Goal: Task Accomplishment & Management: Use online tool/utility

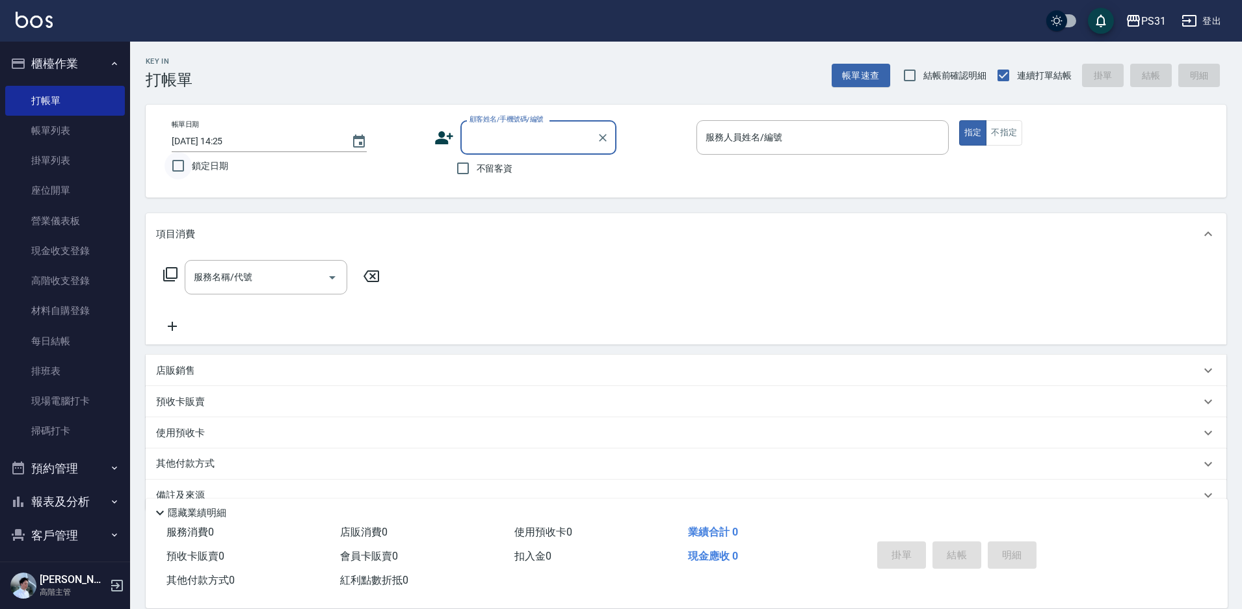
click at [172, 161] on input "鎖定日期" at bounding box center [177, 165] width 27 height 27
checkbox input "true"
drag, startPoint x: 906, startPoint y: 79, endPoint x: 759, endPoint y: 147, distance: 161.8
click at [759, 147] on input "服務人員姓名/編號" at bounding box center [822, 137] width 241 height 23
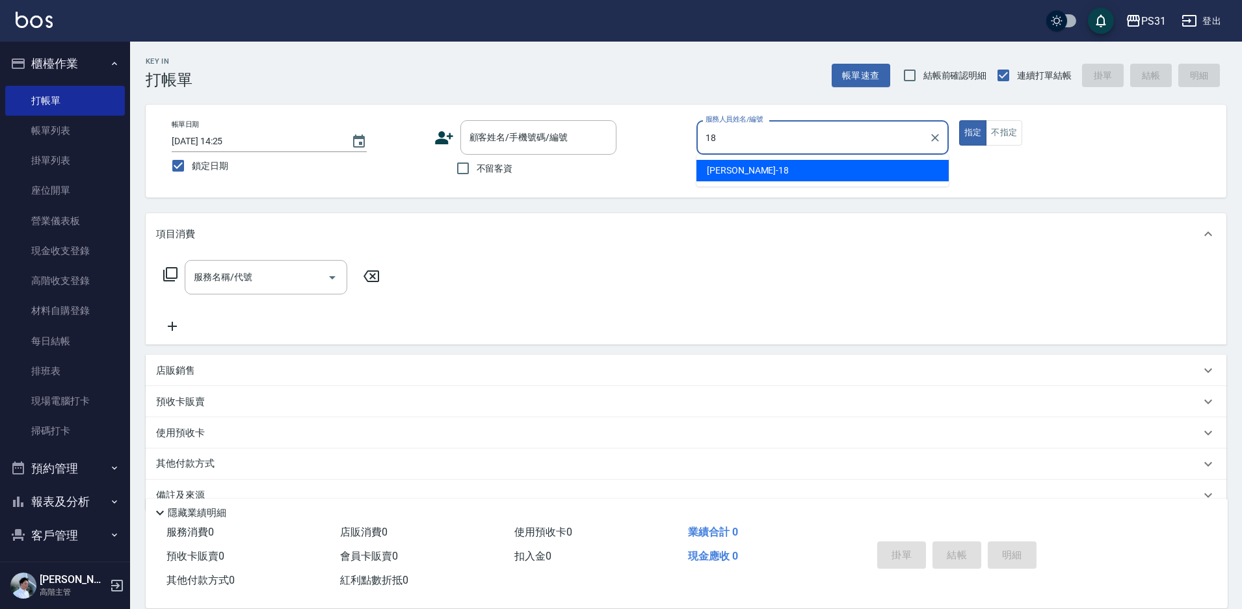
type input "18"
type button "true"
type input "Rita-18"
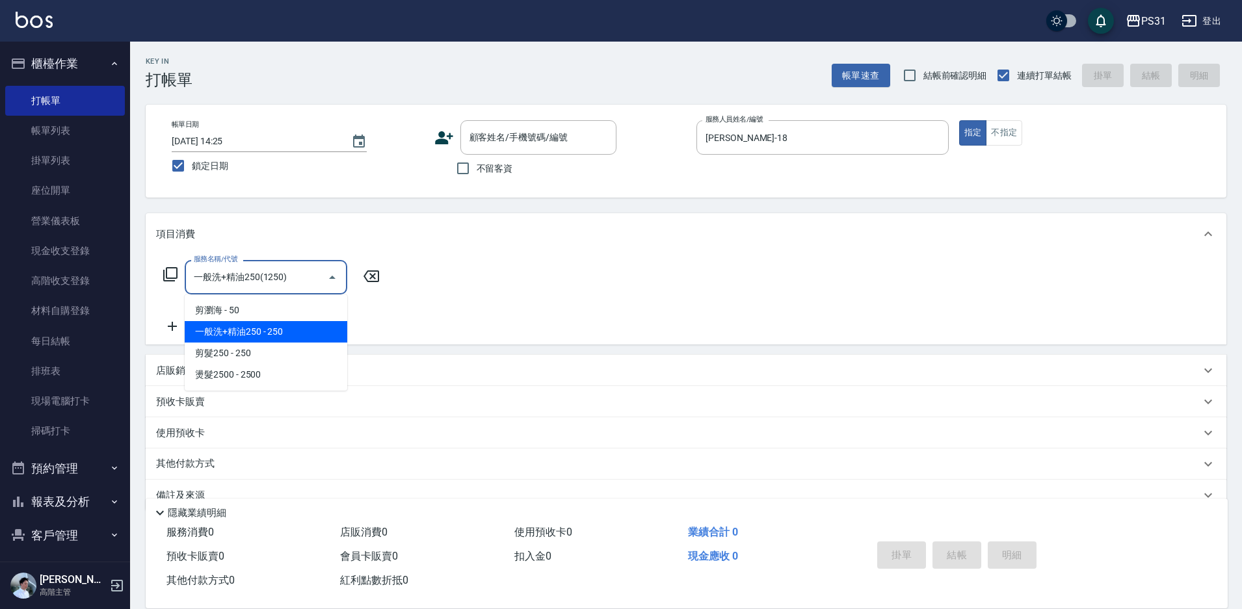
type input "一般洗+精油250(1250)"
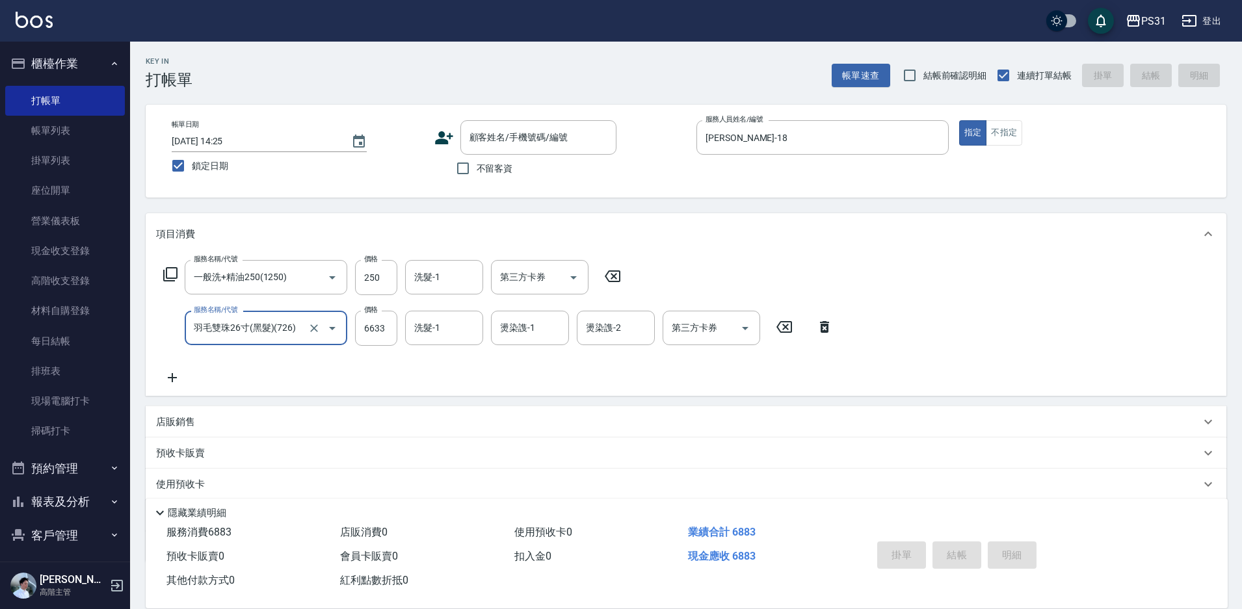
type input "羽毛雙珠26寸(黑髮)(726)"
drag, startPoint x: 823, startPoint y: 322, endPoint x: 828, endPoint y: 303, distance: 19.4
click at [823, 322] on icon at bounding box center [824, 327] width 9 height 12
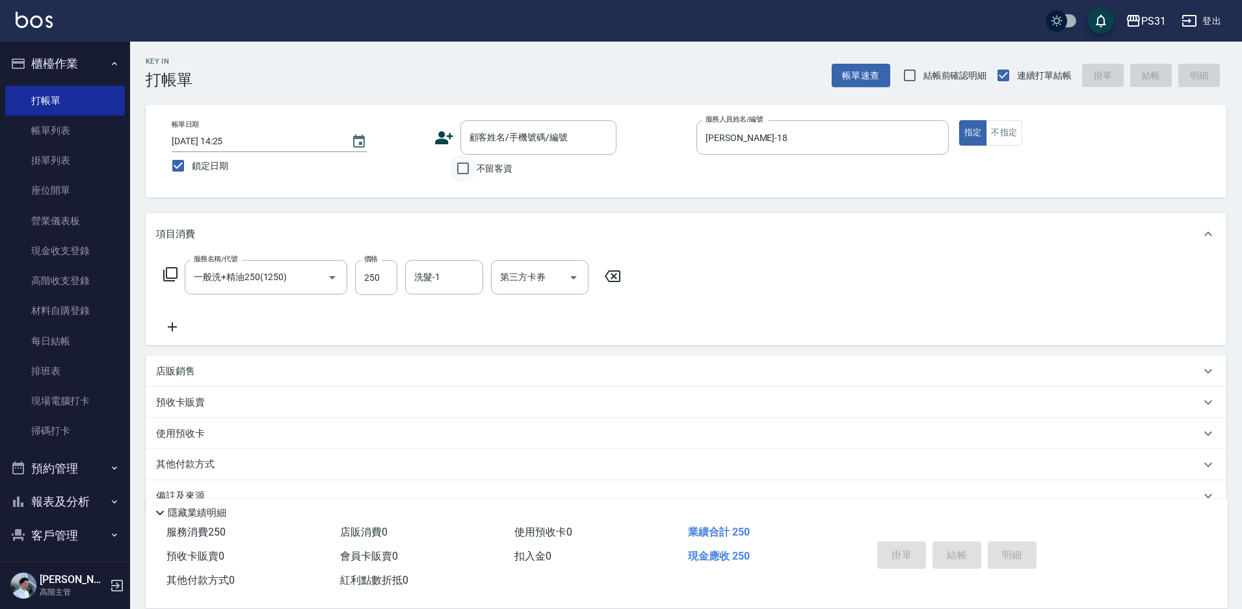
click at [462, 172] on input "不留客資" at bounding box center [462, 168] width 27 height 27
checkbox input "true"
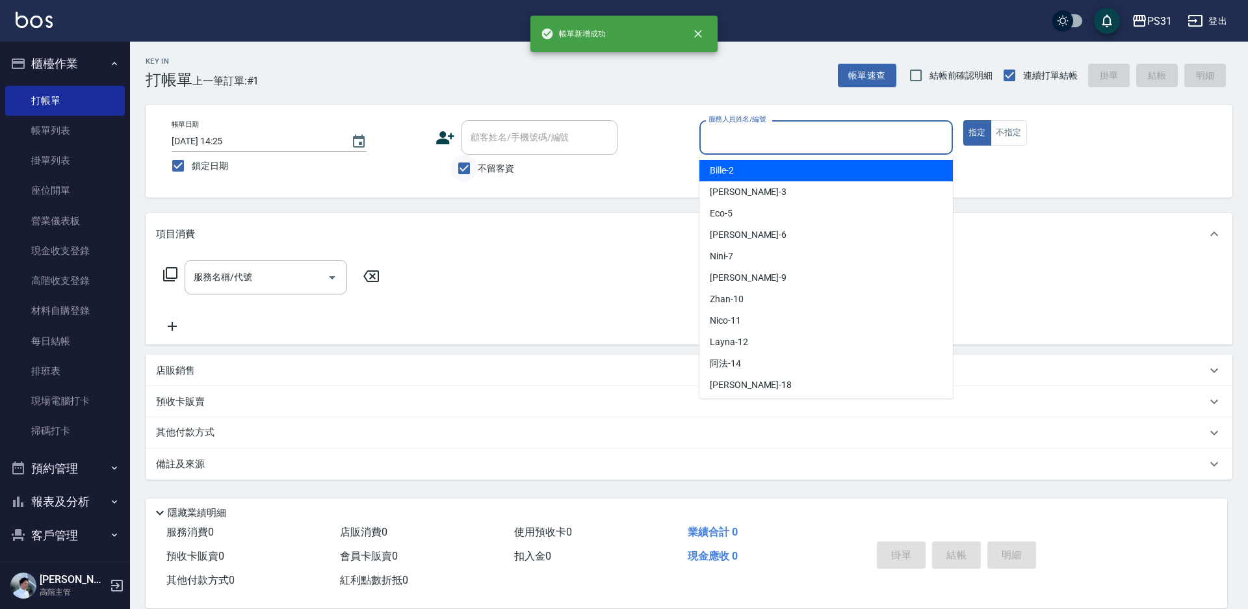
type input "Bille-2"
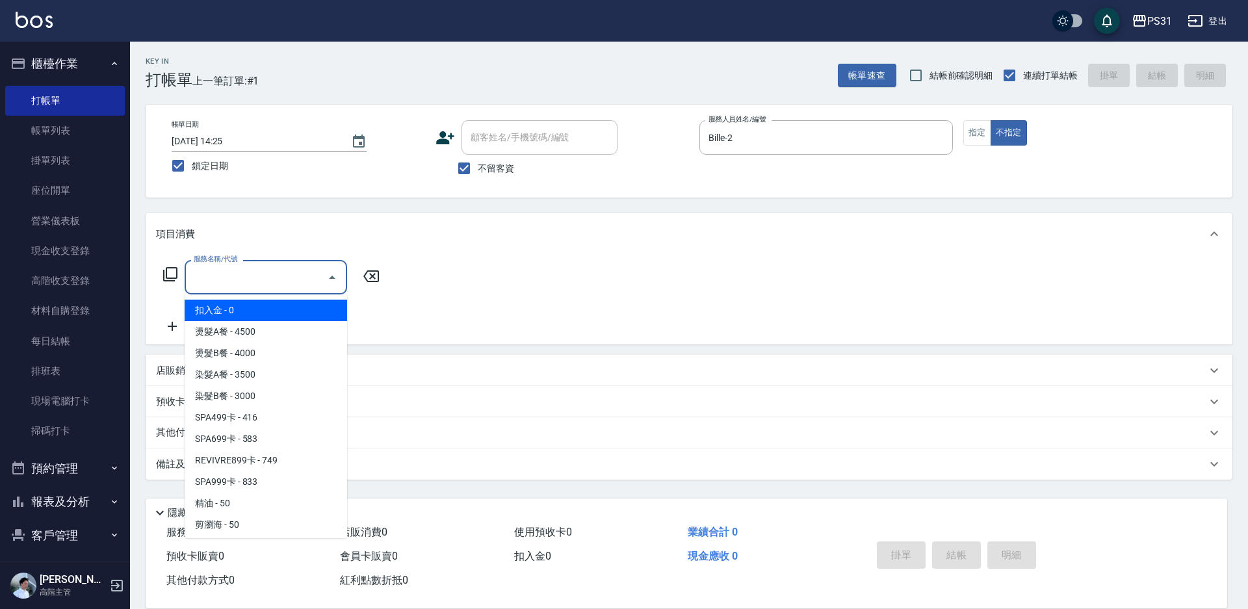
click at [238, 285] on input "服務名稱/代號" at bounding box center [256, 277] width 131 height 23
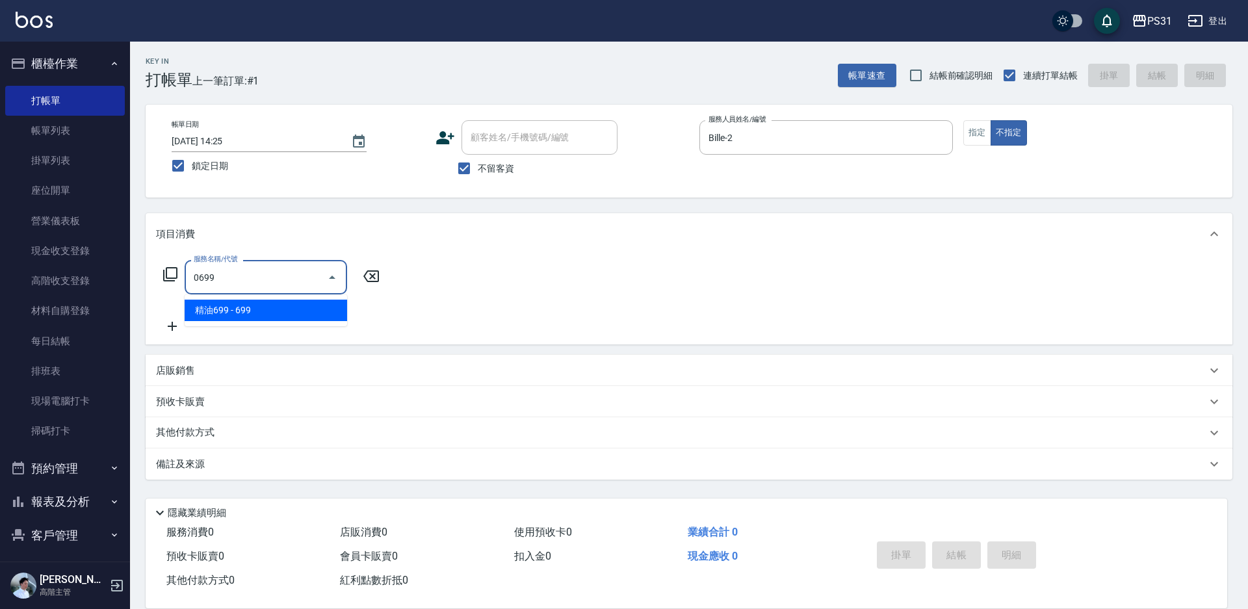
type input "精油699(0699)"
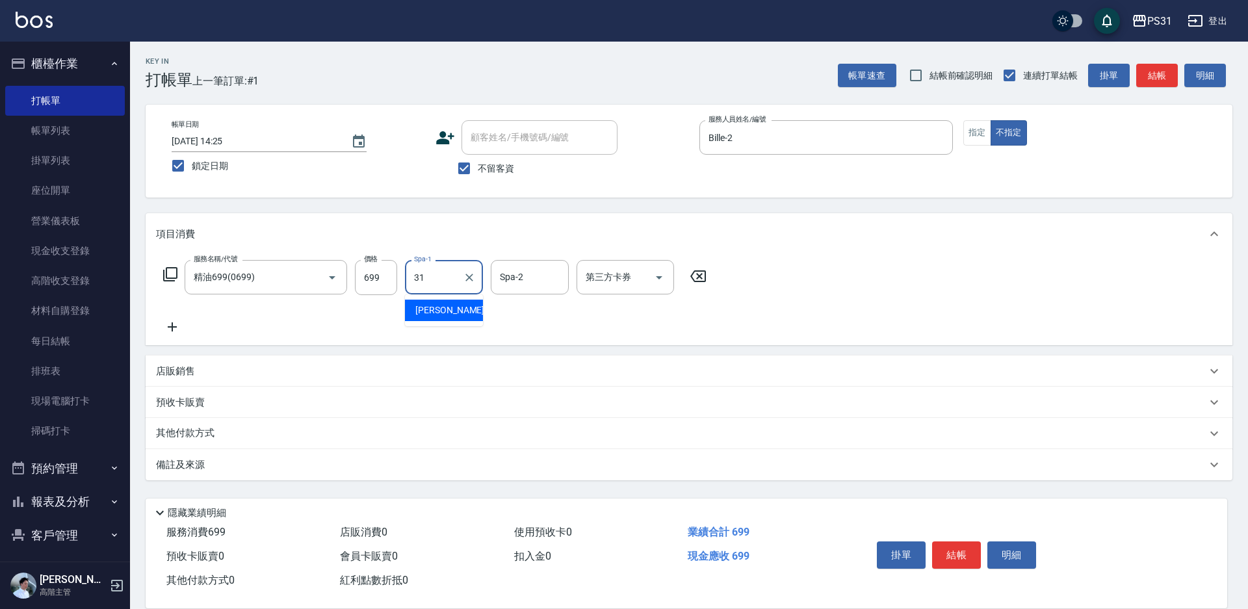
type input "何宜柔-31"
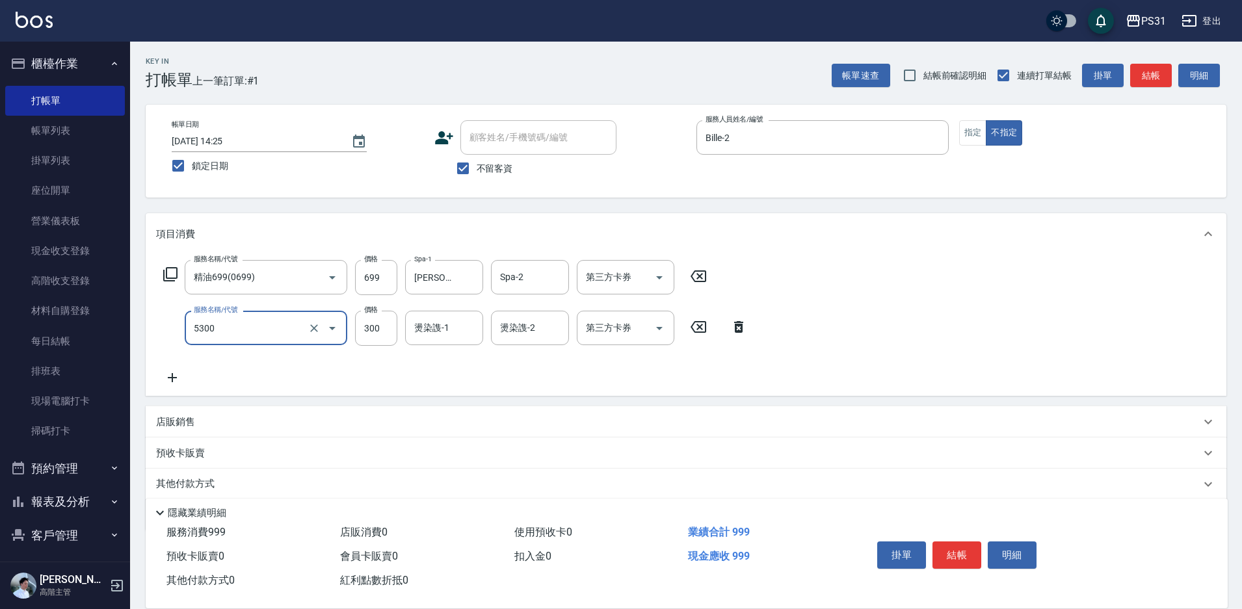
type input "還原酸護髮or頭皮隔離(5300)"
type input "400"
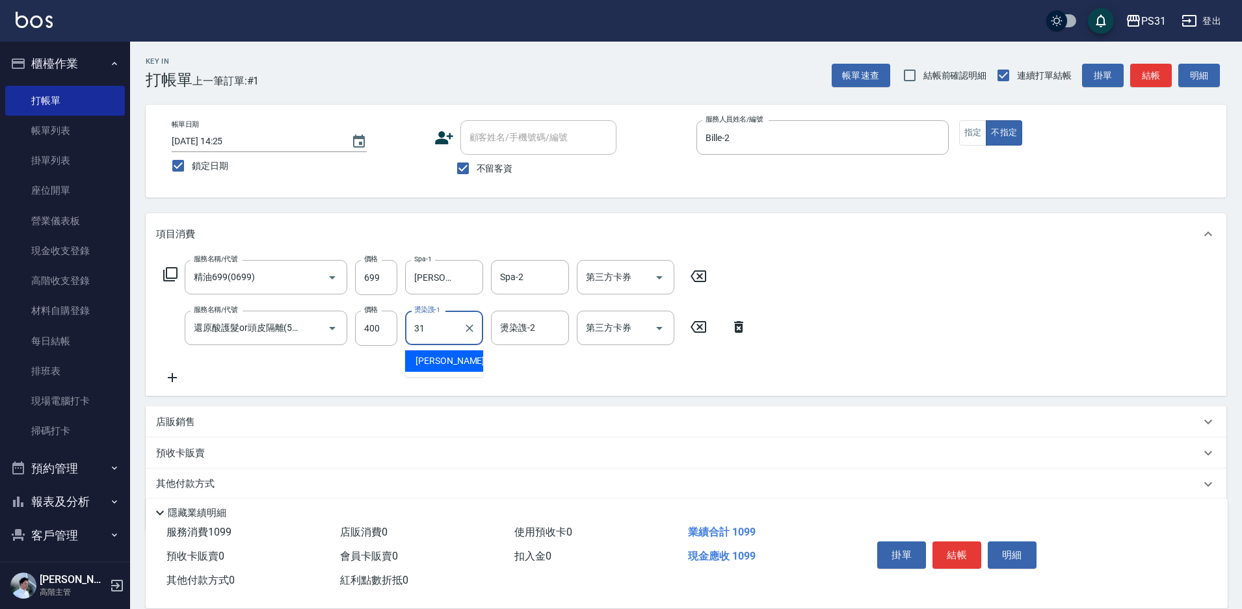
type input "何宜柔-31"
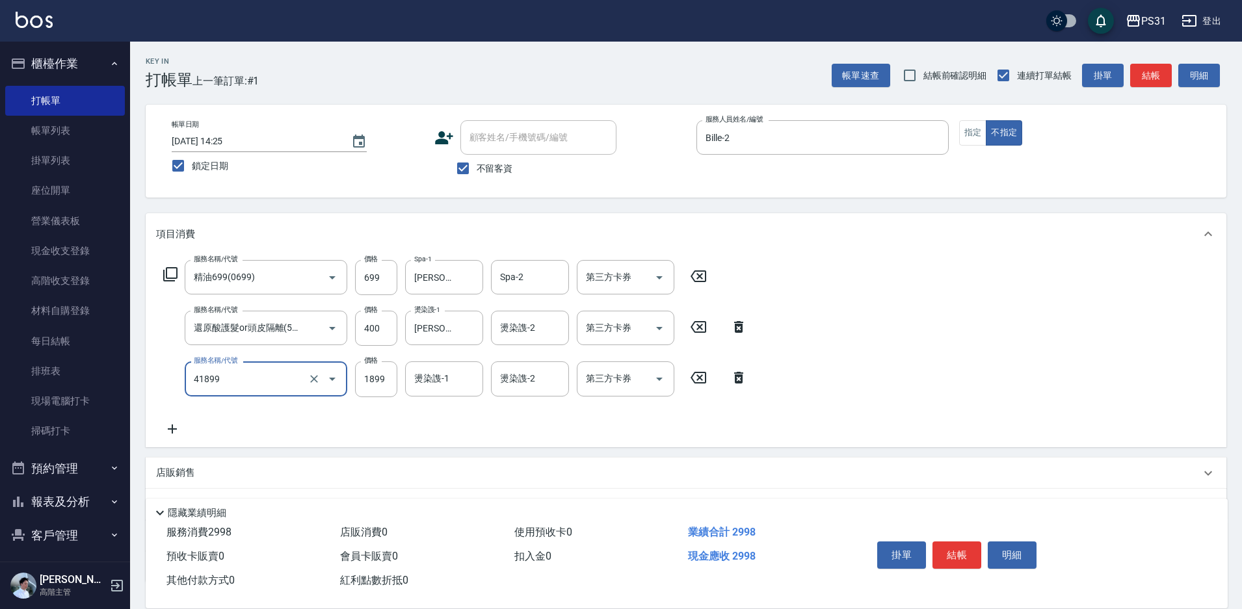
type input "染髮(超長)(41899)"
type input "1999"
click at [167, 276] on icon at bounding box center [170, 274] width 14 height 14
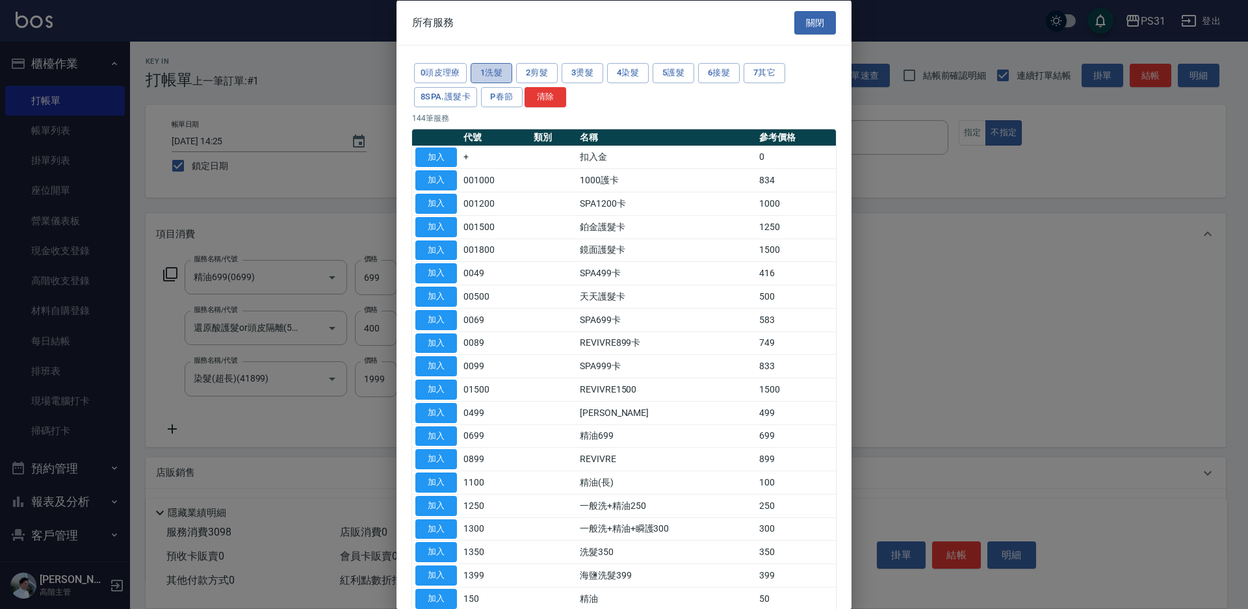
click at [482, 70] on button "1洗髮" at bounding box center [492, 73] width 42 height 20
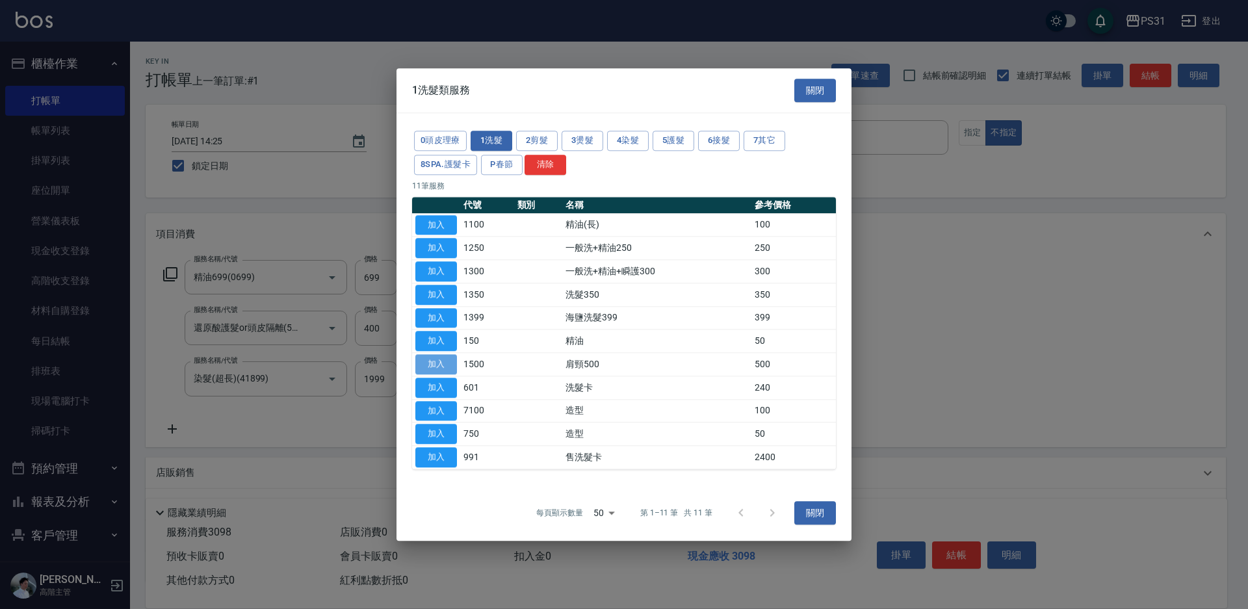
click at [444, 371] on button "加入" at bounding box center [436, 364] width 42 height 20
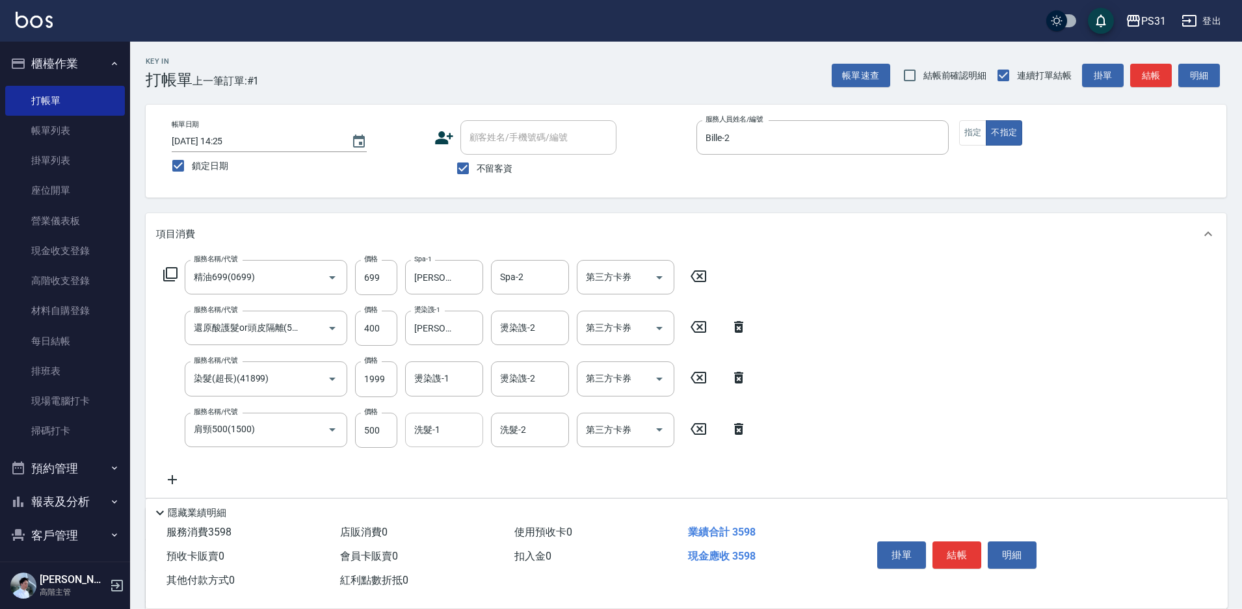
click at [446, 424] on input "洗髮-1" at bounding box center [444, 430] width 66 height 23
type input "何宜柔-31"
click at [658, 278] on icon "Open" at bounding box center [659, 277] width 7 height 3
click at [645, 305] on span "舊有卡券" at bounding box center [626, 310] width 98 height 21
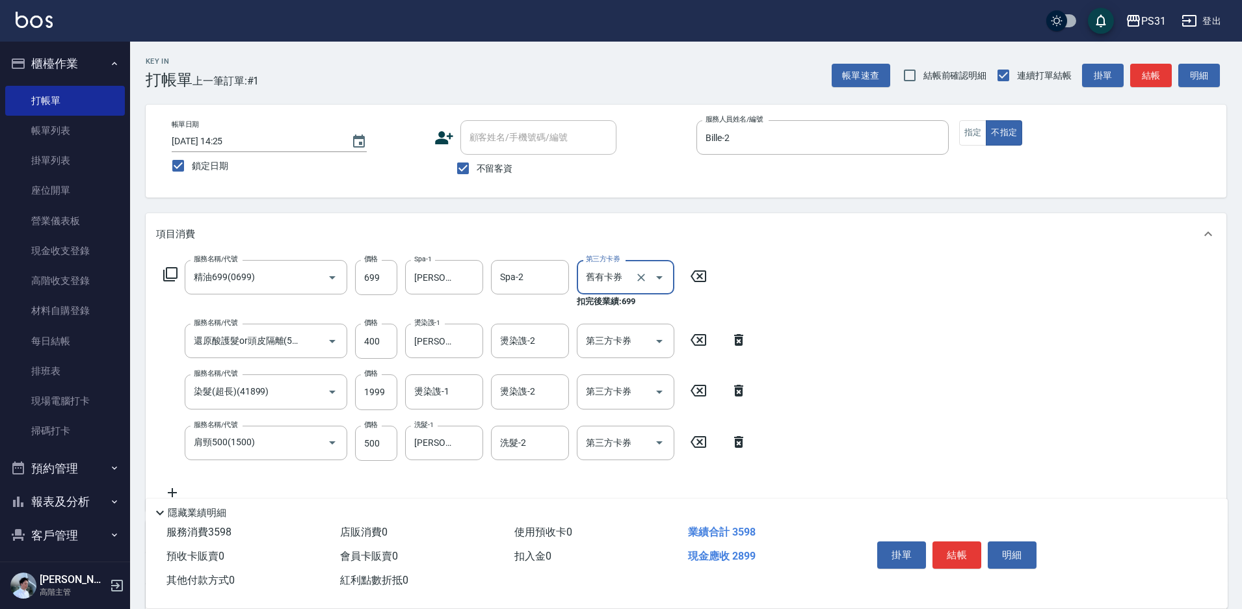
type input "舊有卡券"
click at [656, 335] on icon "Open" at bounding box center [659, 342] width 16 height 16
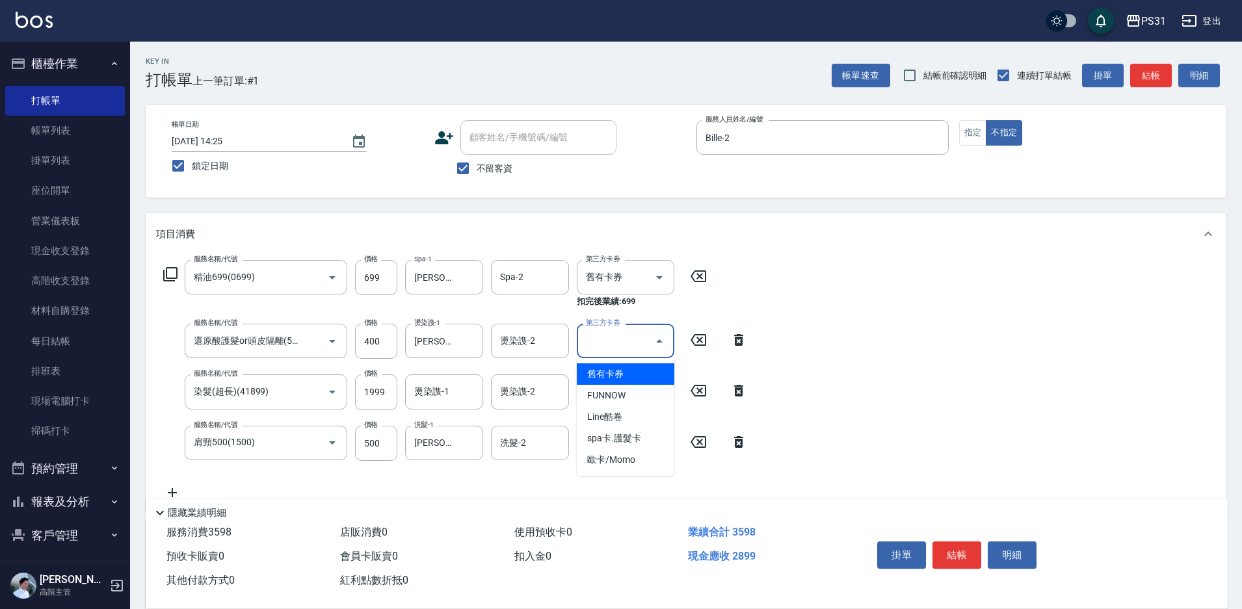
click at [638, 367] on span "舊有卡券" at bounding box center [626, 373] width 98 height 21
type input "舊有卡券"
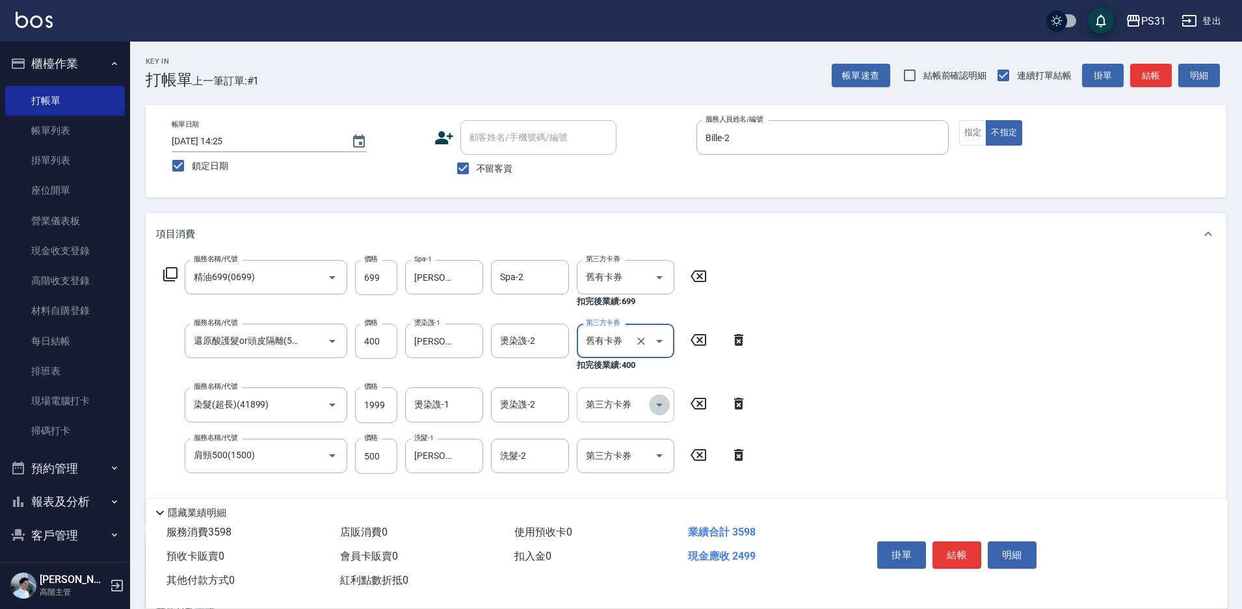
click at [658, 405] on icon "Open" at bounding box center [659, 405] width 7 height 3
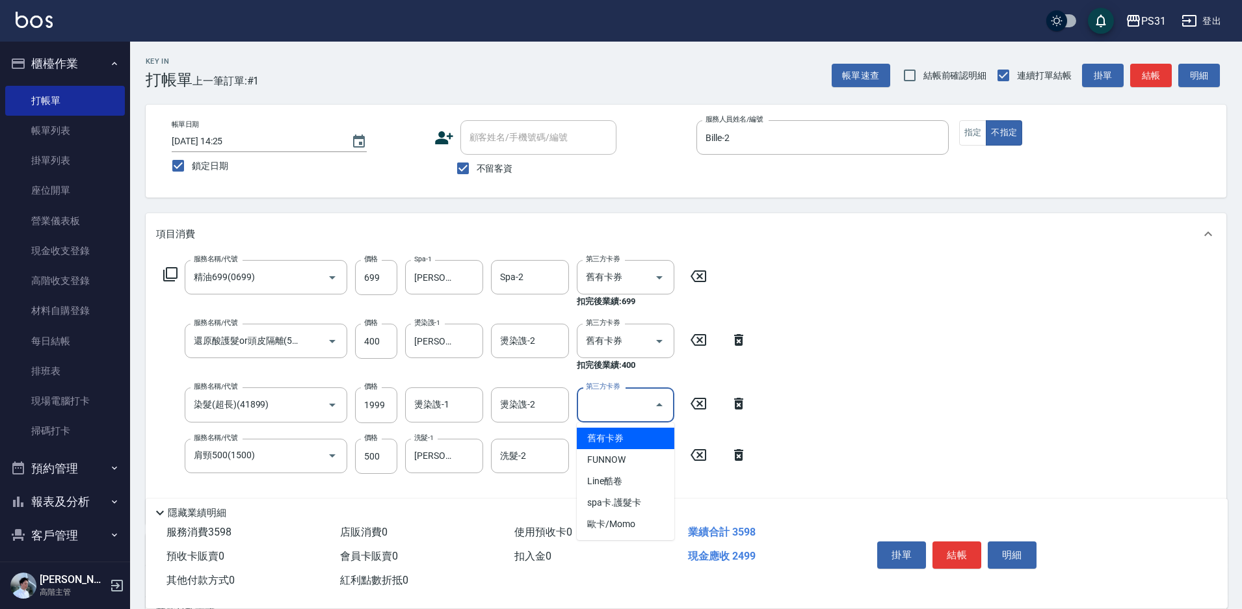
click at [631, 435] on span "舊有卡券" at bounding box center [626, 438] width 98 height 21
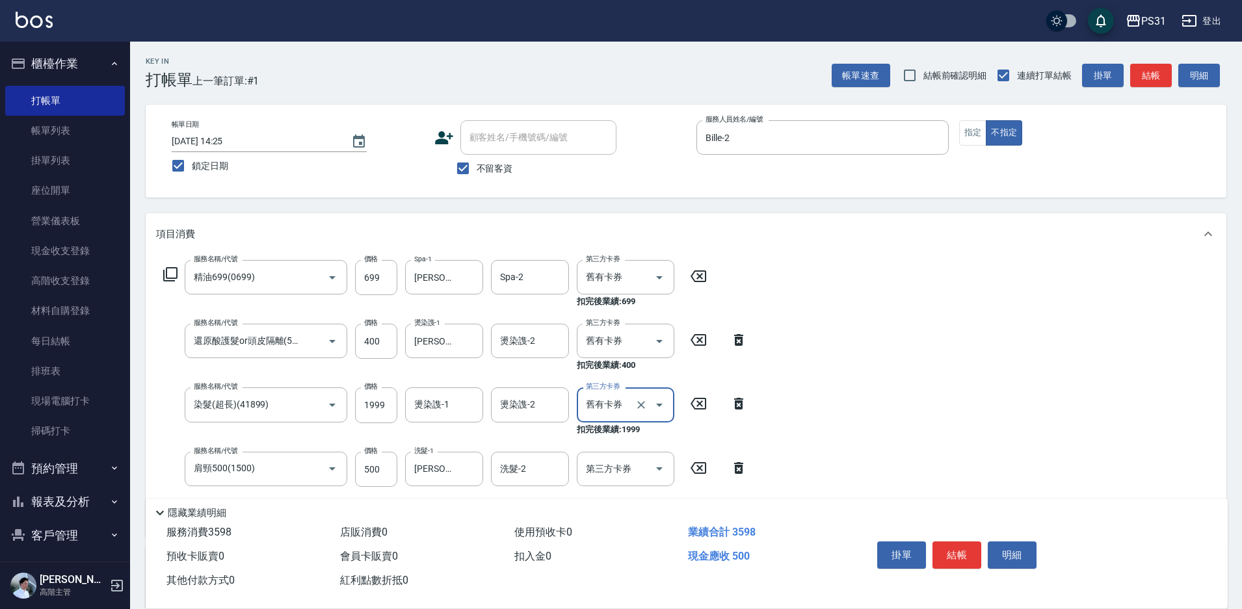
type input "舊有卡券"
click at [658, 466] on icon "Open" at bounding box center [659, 469] width 16 height 16
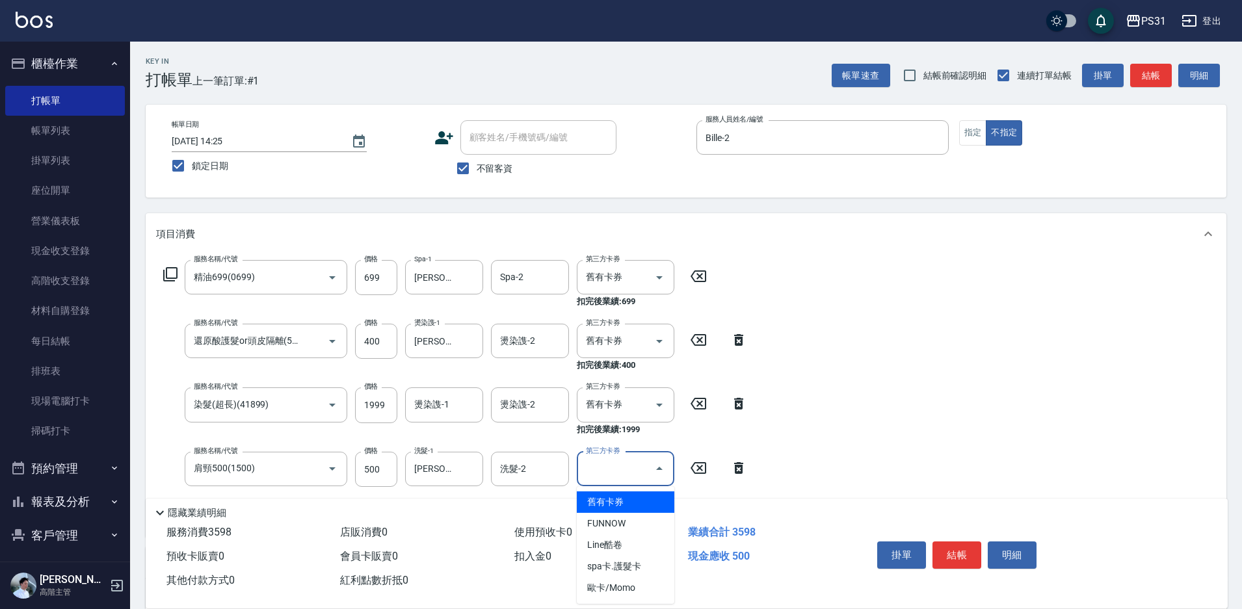
click at [648, 504] on span "舊有卡券" at bounding box center [626, 502] width 98 height 21
type input "舊有卡券"
click at [962, 549] on button "結帳" at bounding box center [956, 555] width 49 height 27
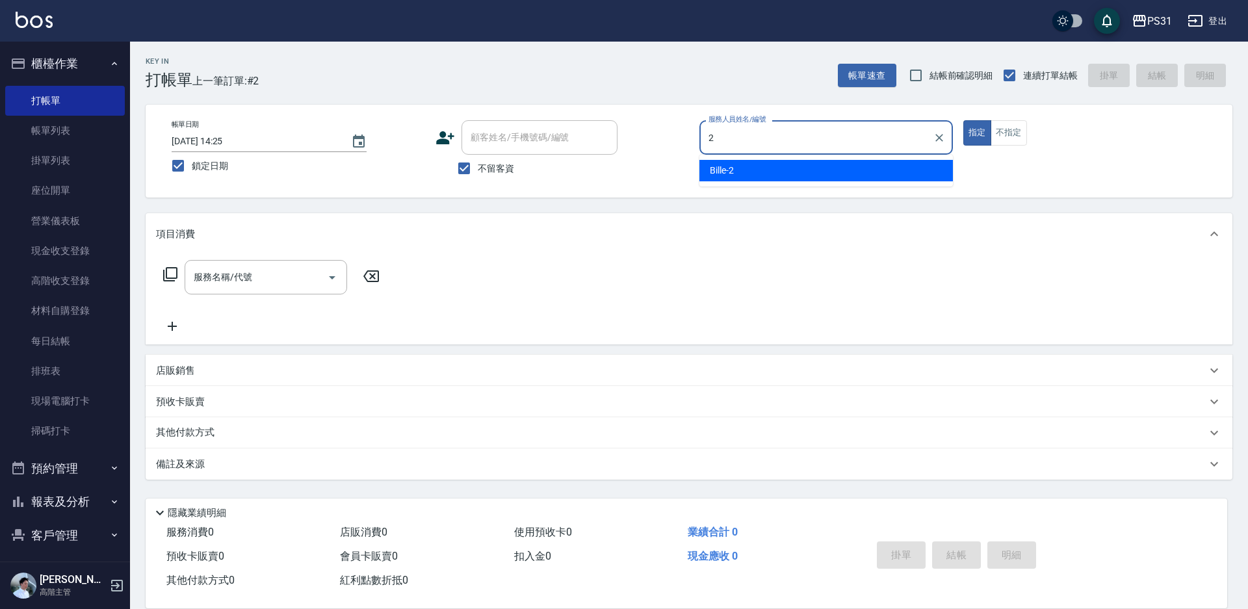
type input "Bille-2"
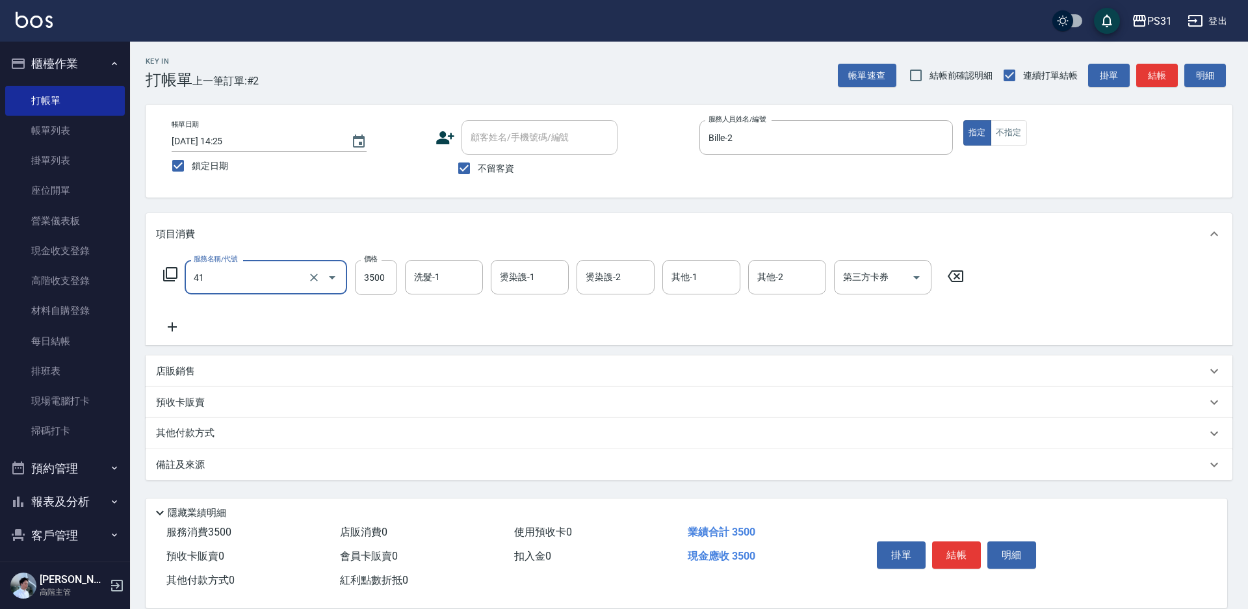
type input "染髮A餐(41)"
type input "2600"
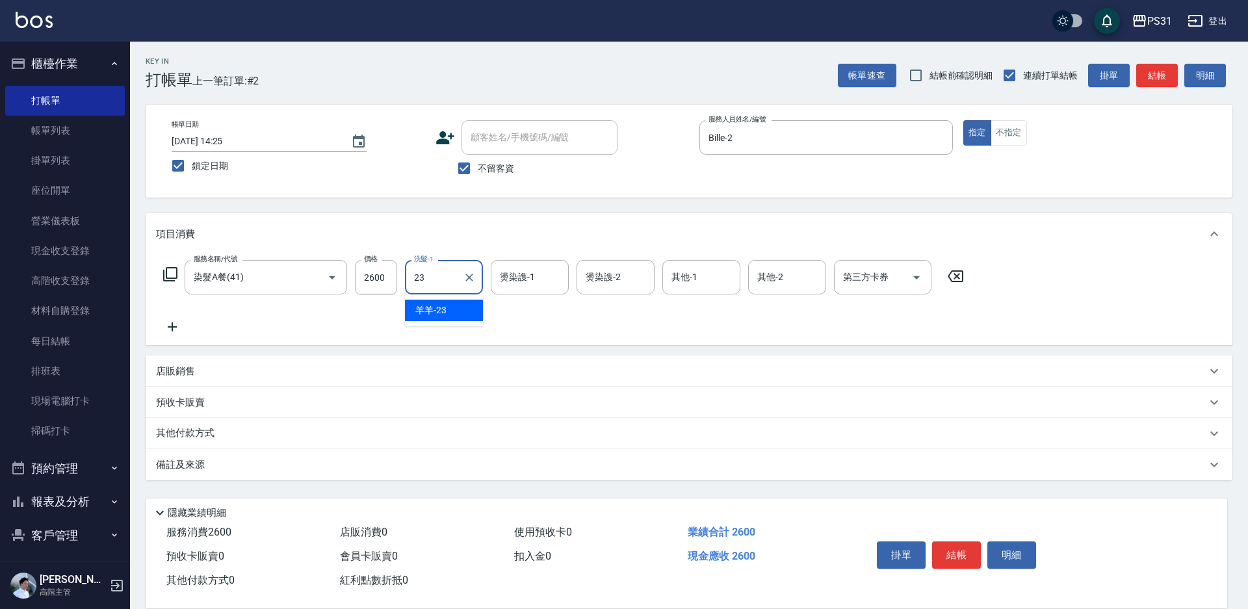
type input "羊羊-23"
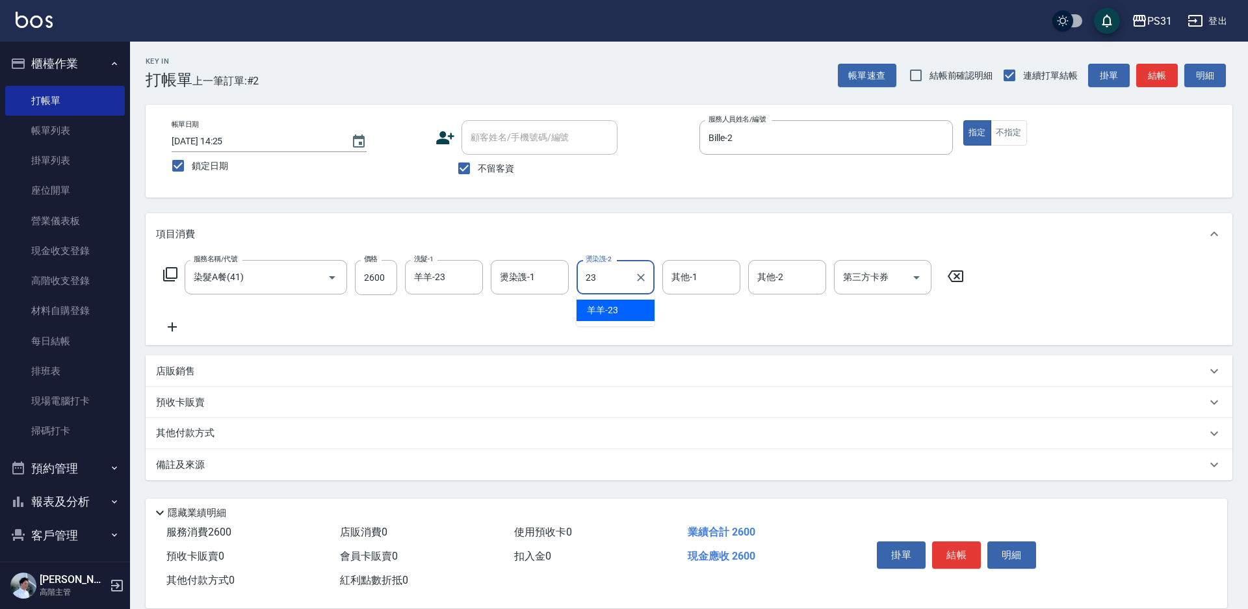
type input "羊羊-23"
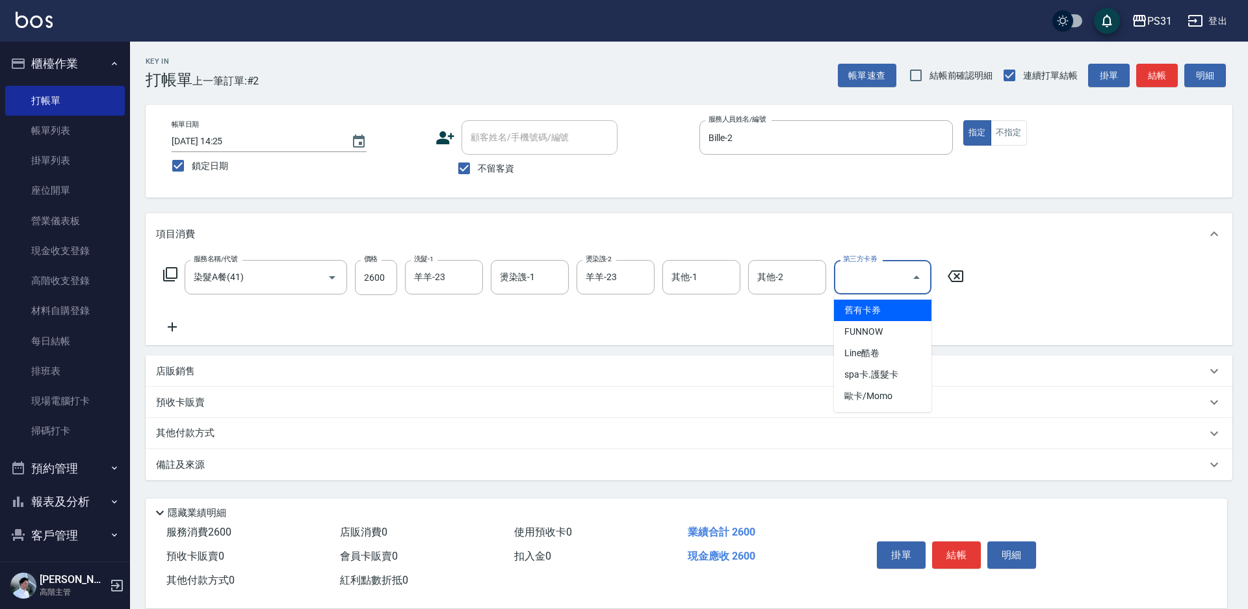
type input "舊有卡券"
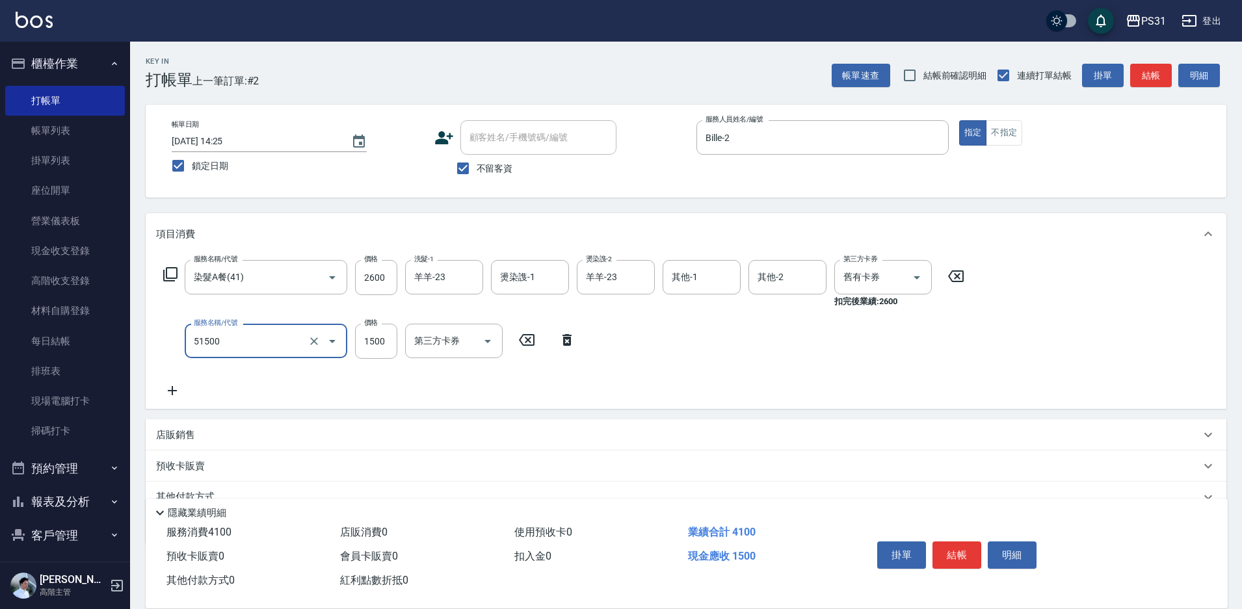
type input "鉑金護髮(51500)"
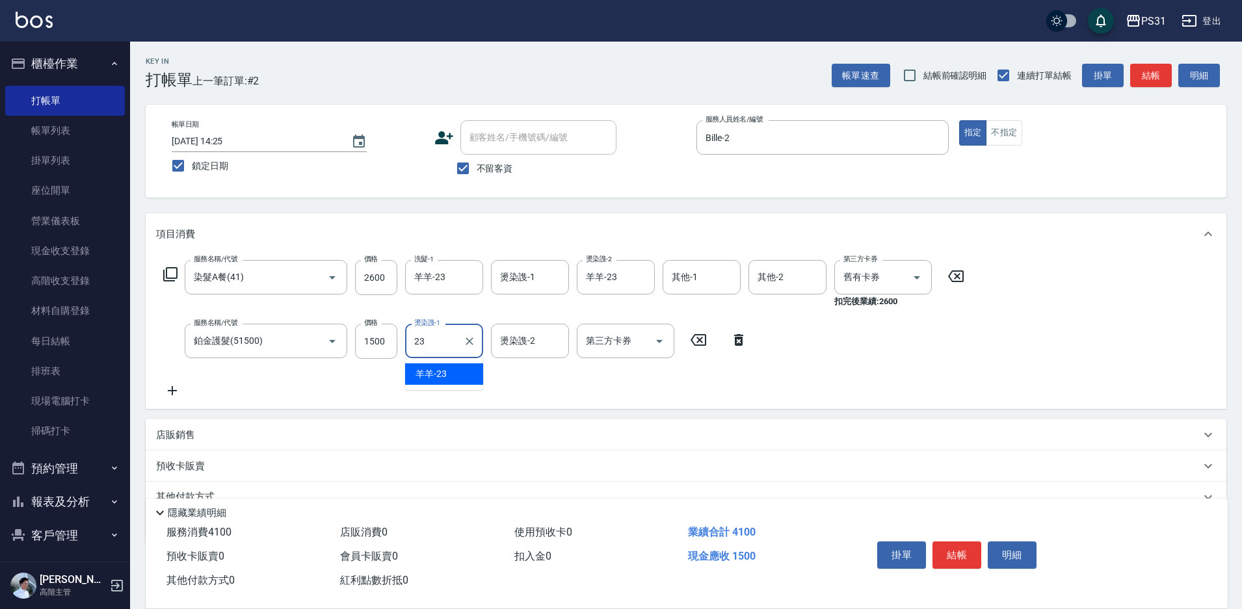
type input "羊羊-23"
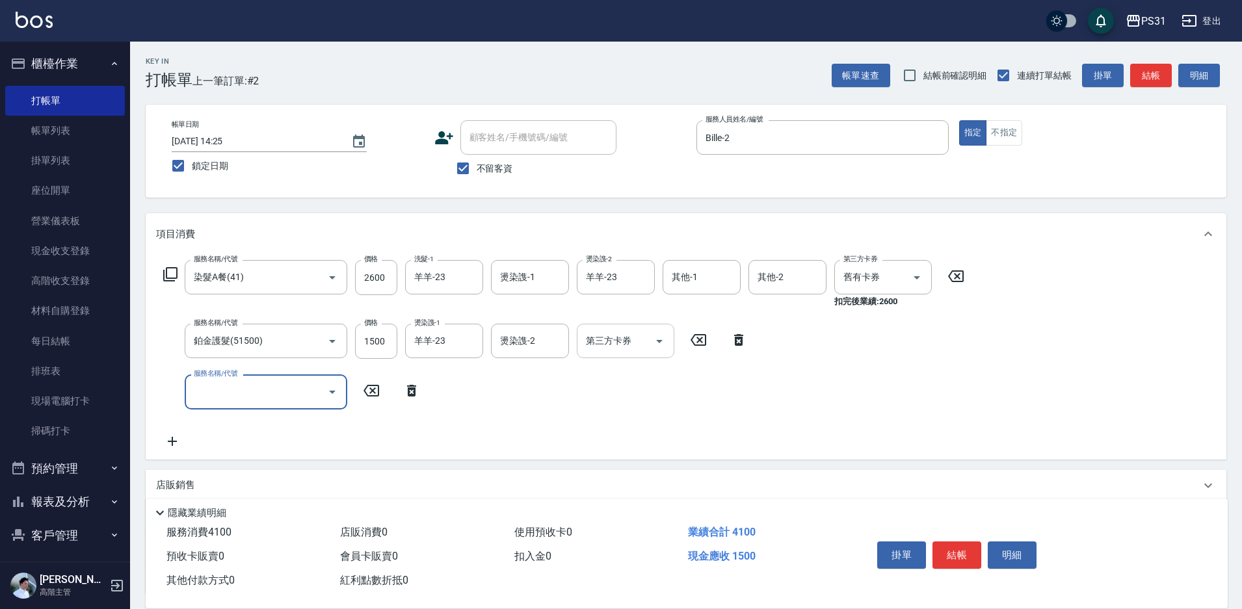
click at [653, 341] on icon "Open" at bounding box center [659, 342] width 16 height 16
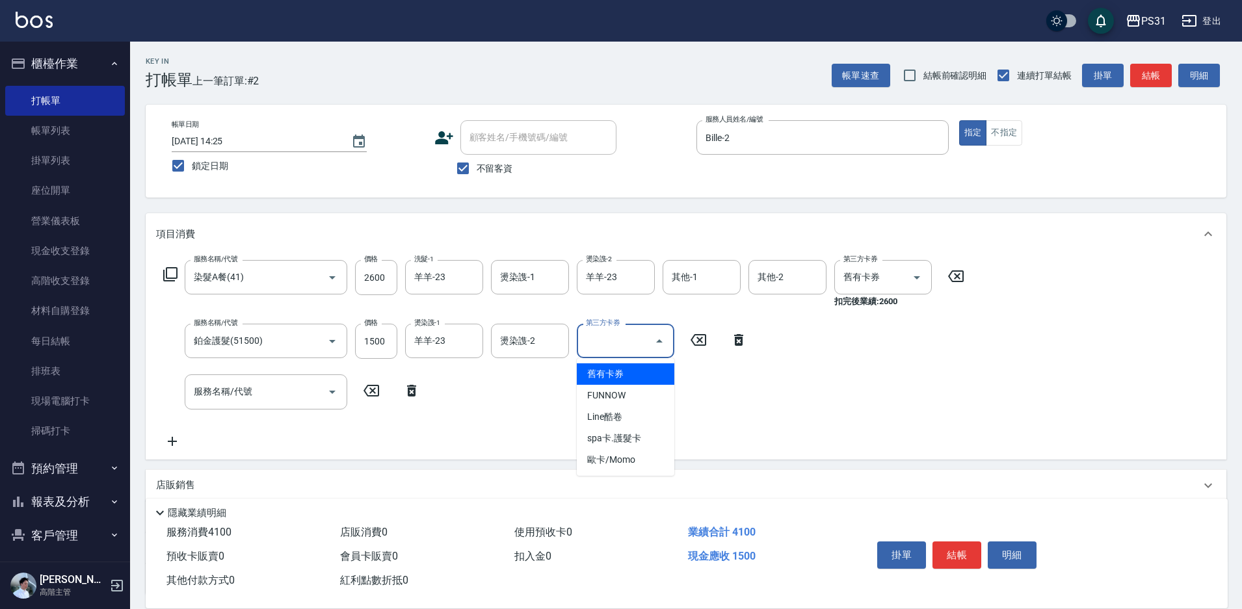
click at [639, 371] on span "舊有卡券" at bounding box center [626, 373] width 98 height 21
type input "舊有卡券"
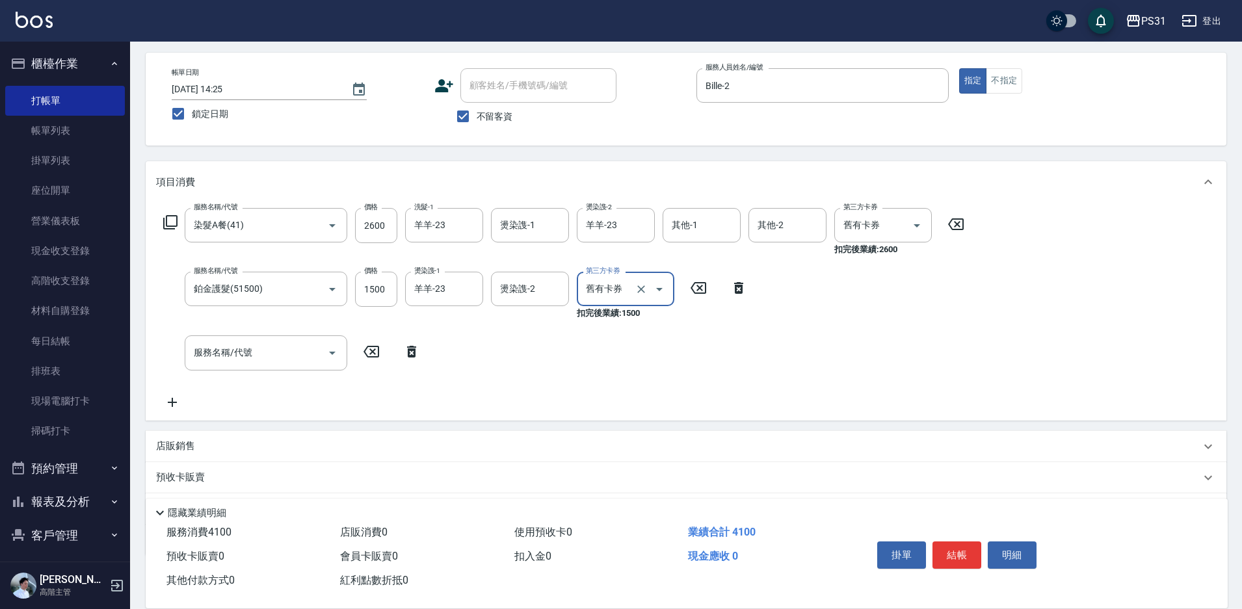
scroll to position [124, 0]
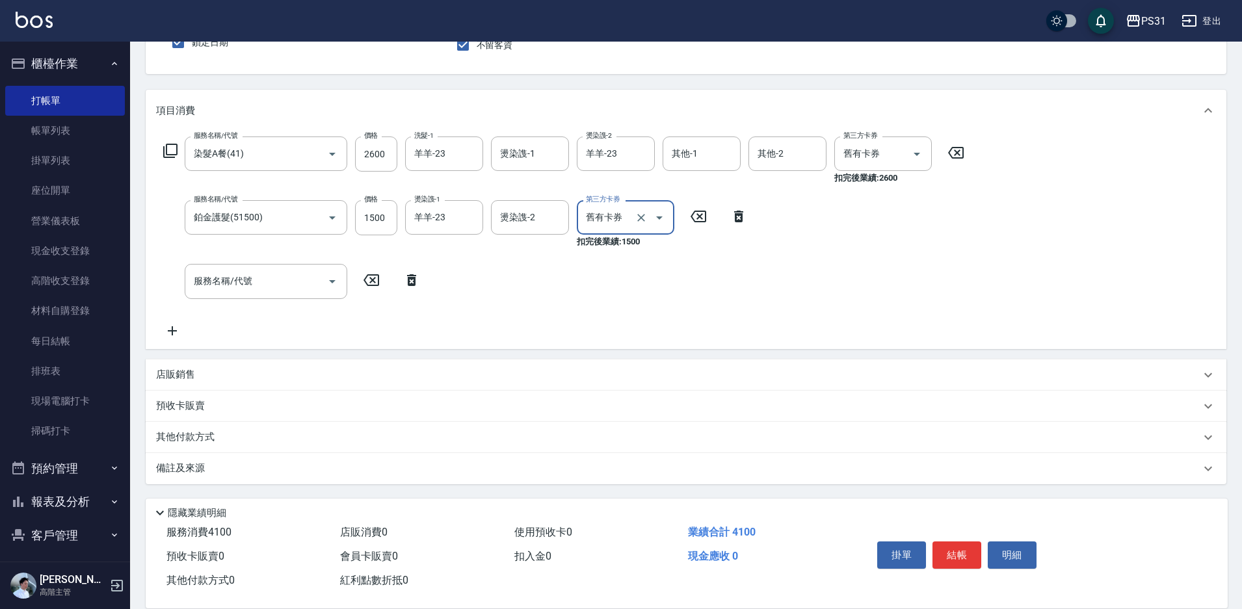
click at [194, 377] on p "店販銷售" at bounding box center [175, 375] width 39 height 14
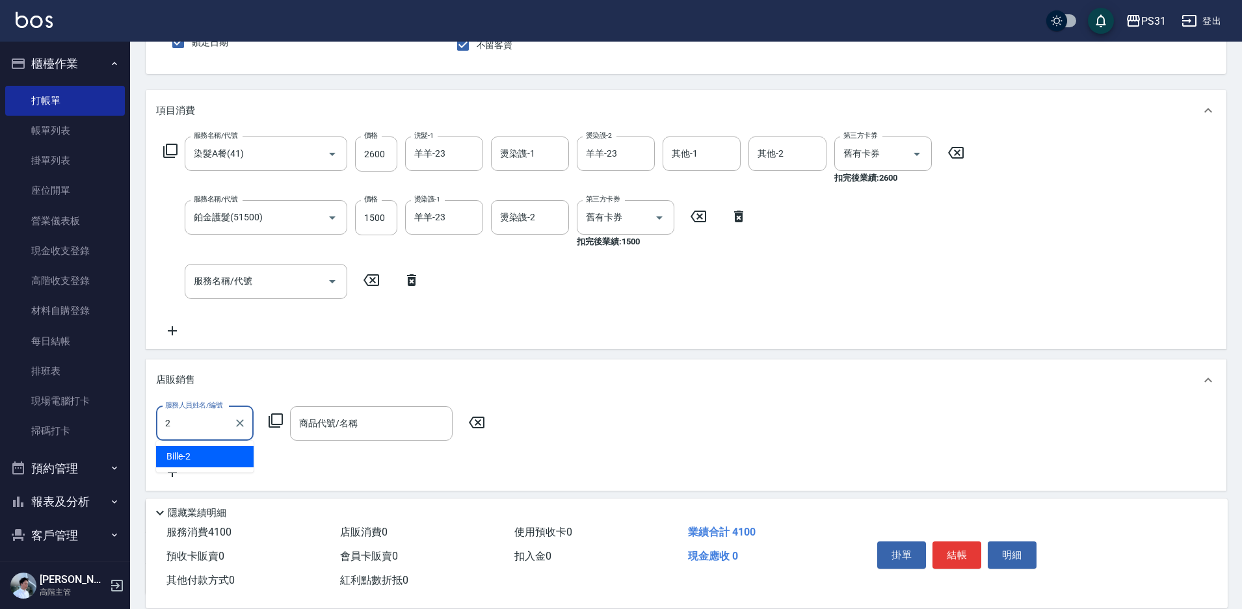
type input "Bille-2"
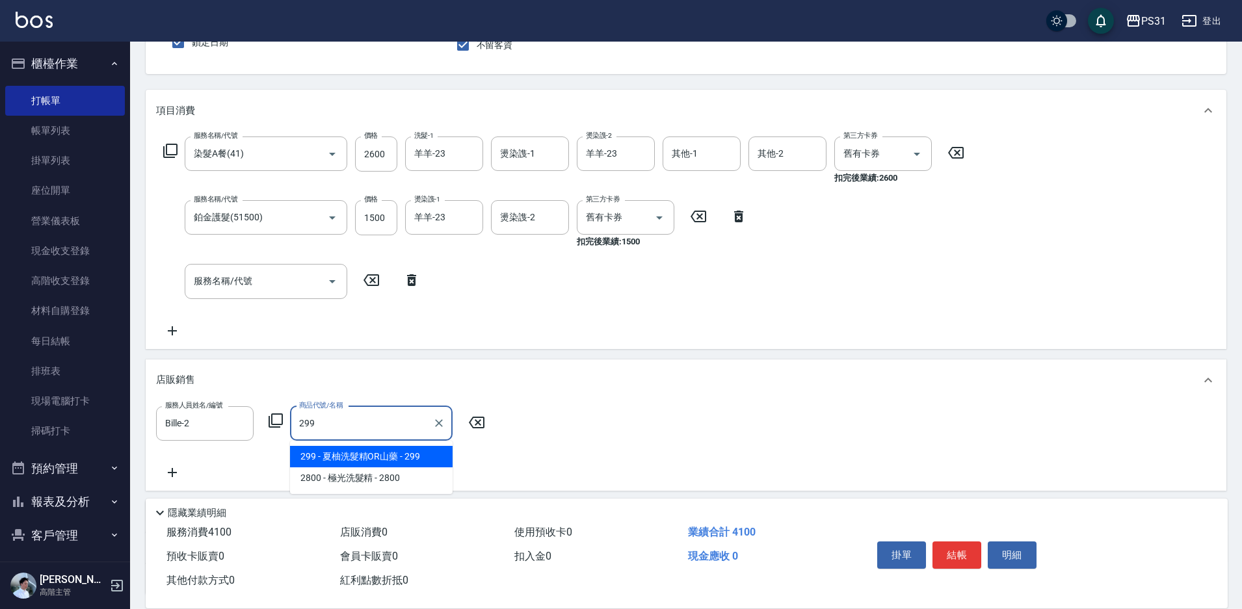
type input "夏柚洗髮精OR山藥"
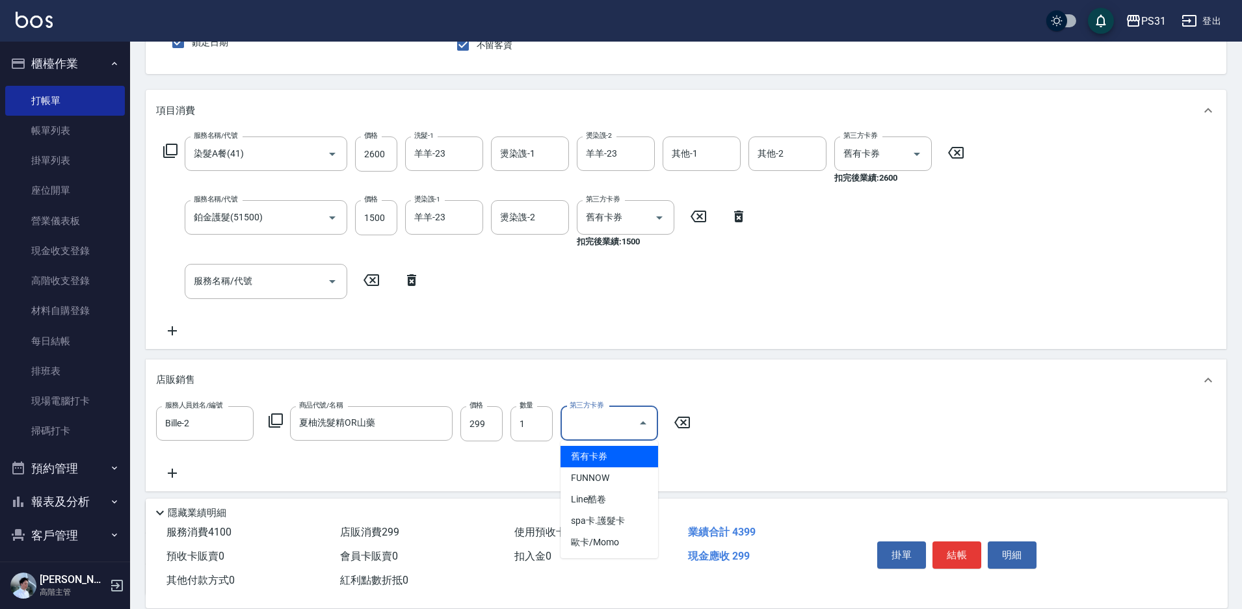
type input "舊有卡券"
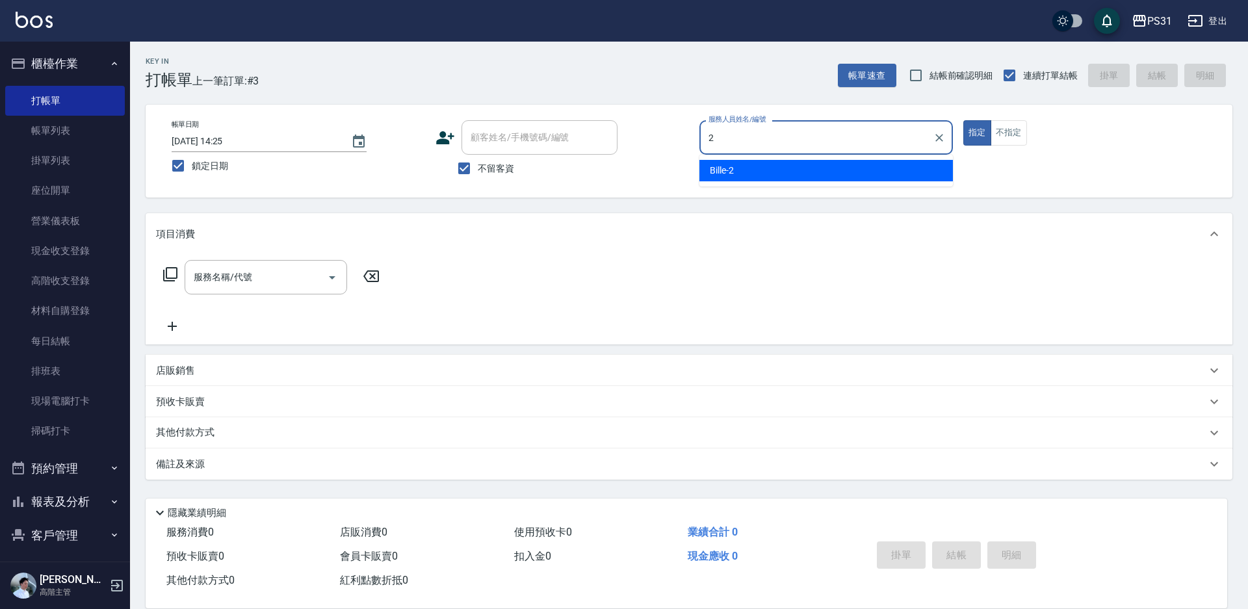
type input "Bille-2"
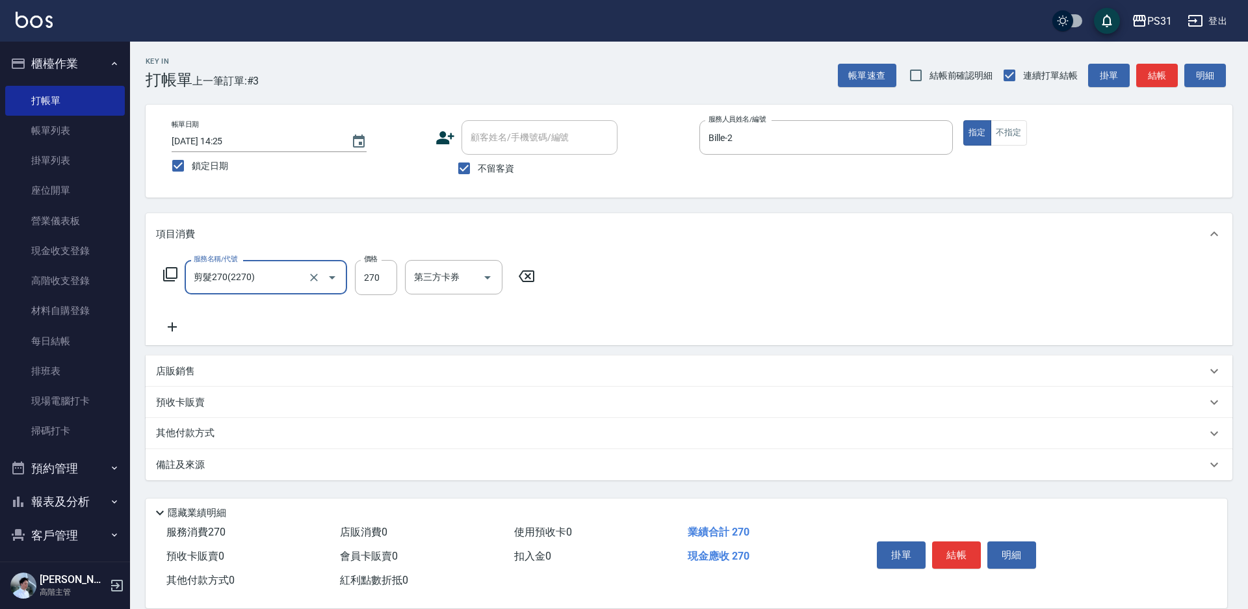
type input "剪髮270(2270)"
type input "400"
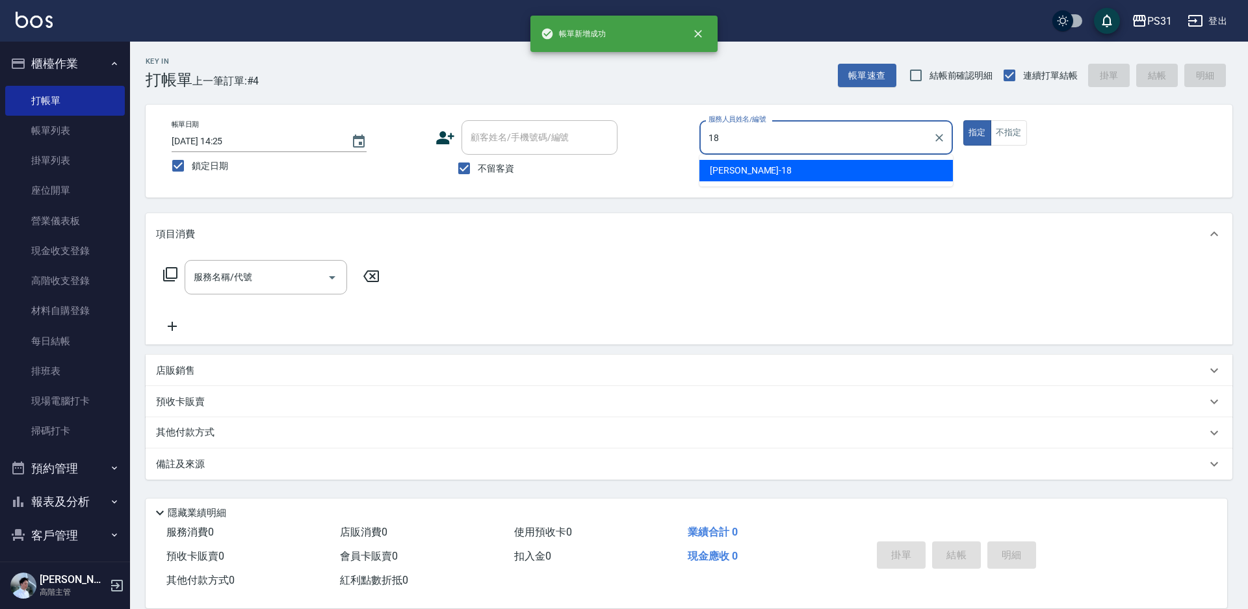
type input "Rita-18"
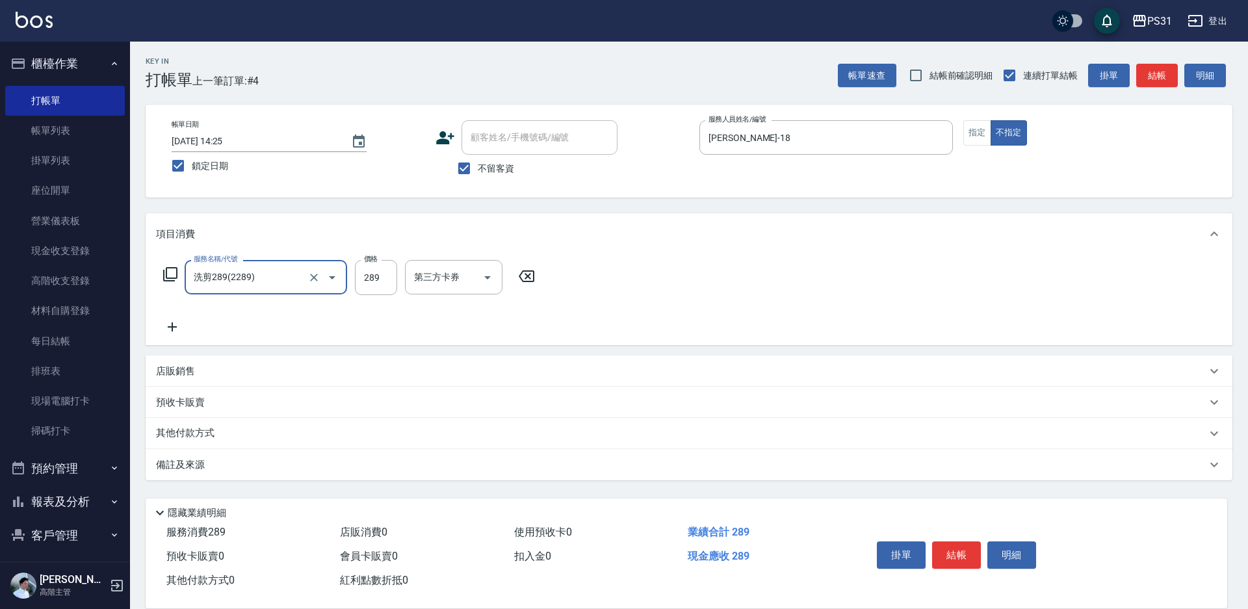
type input "洗剪289(2289)"
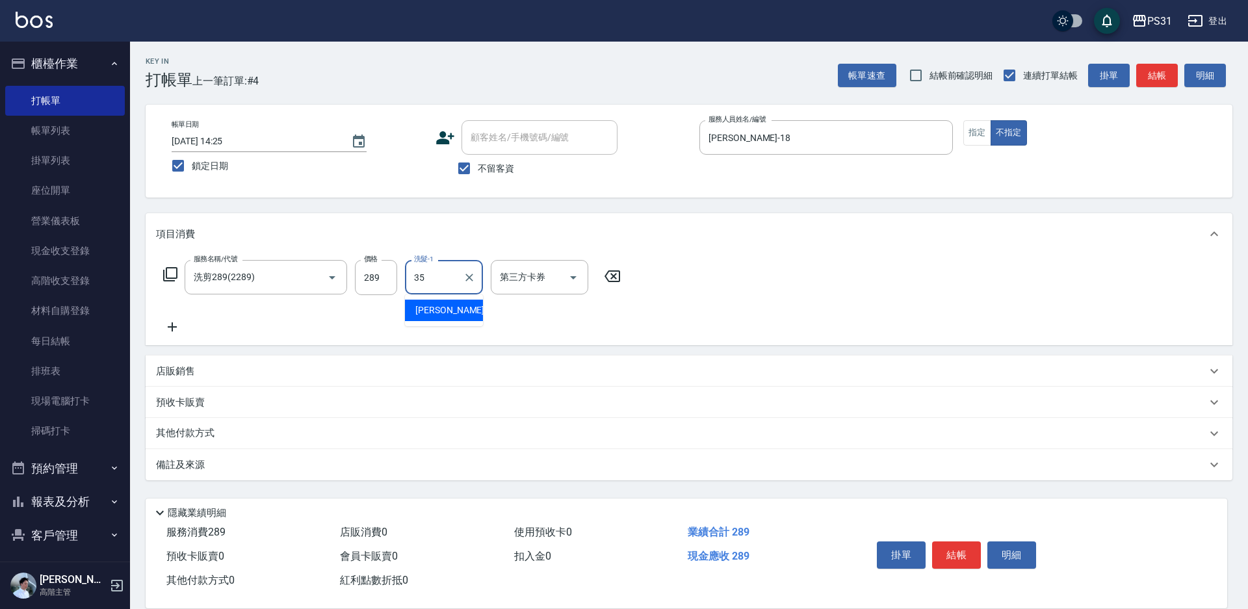
type input "楊諺志-35"
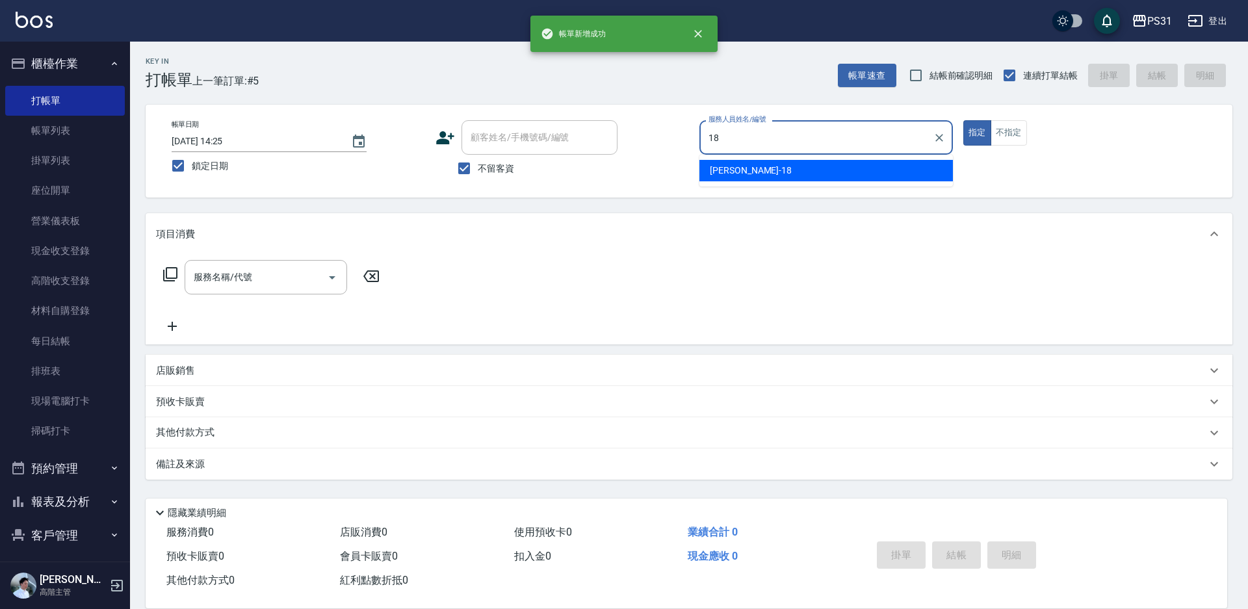
type input "Rita-18"
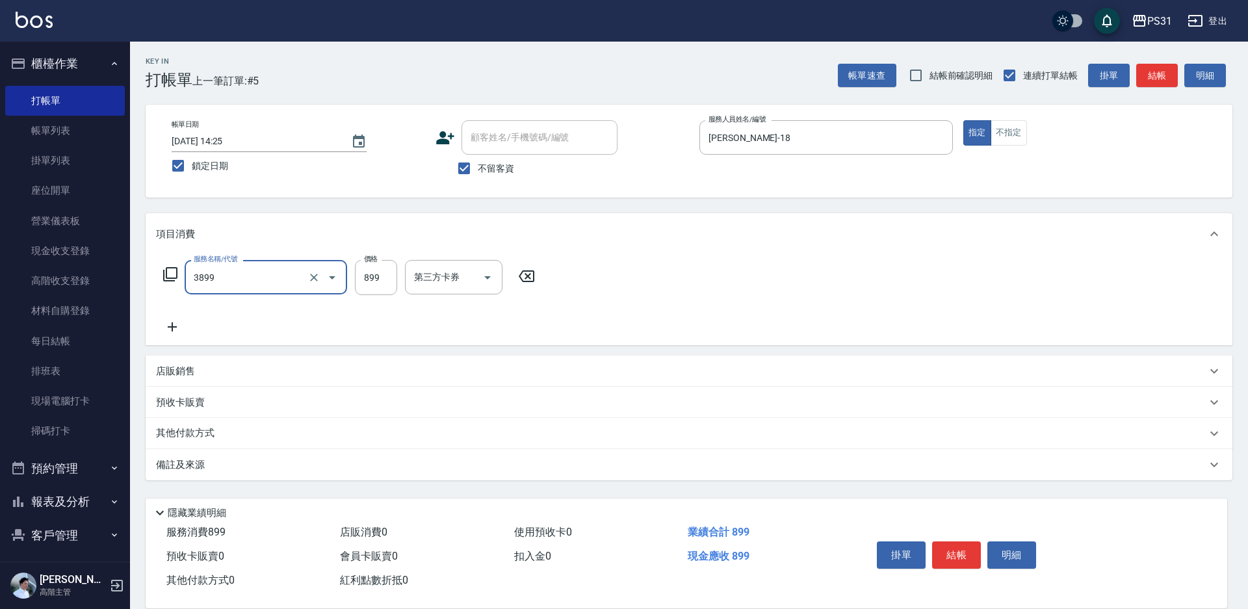
type input "基礎燙(3899)"
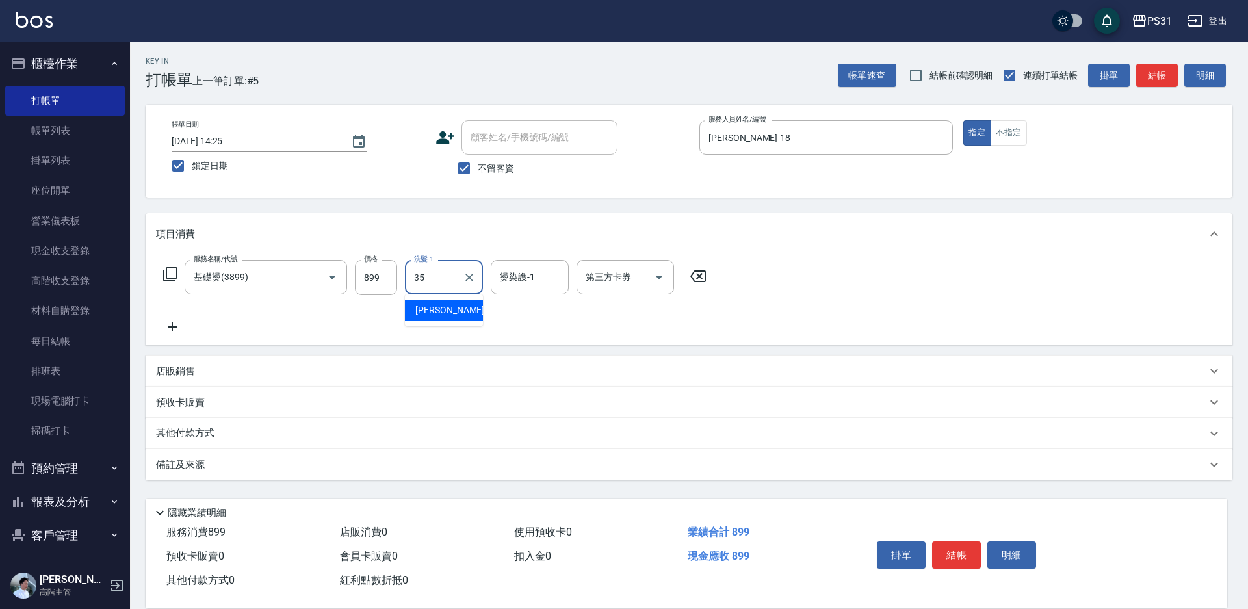
type input "楊諺志-35"
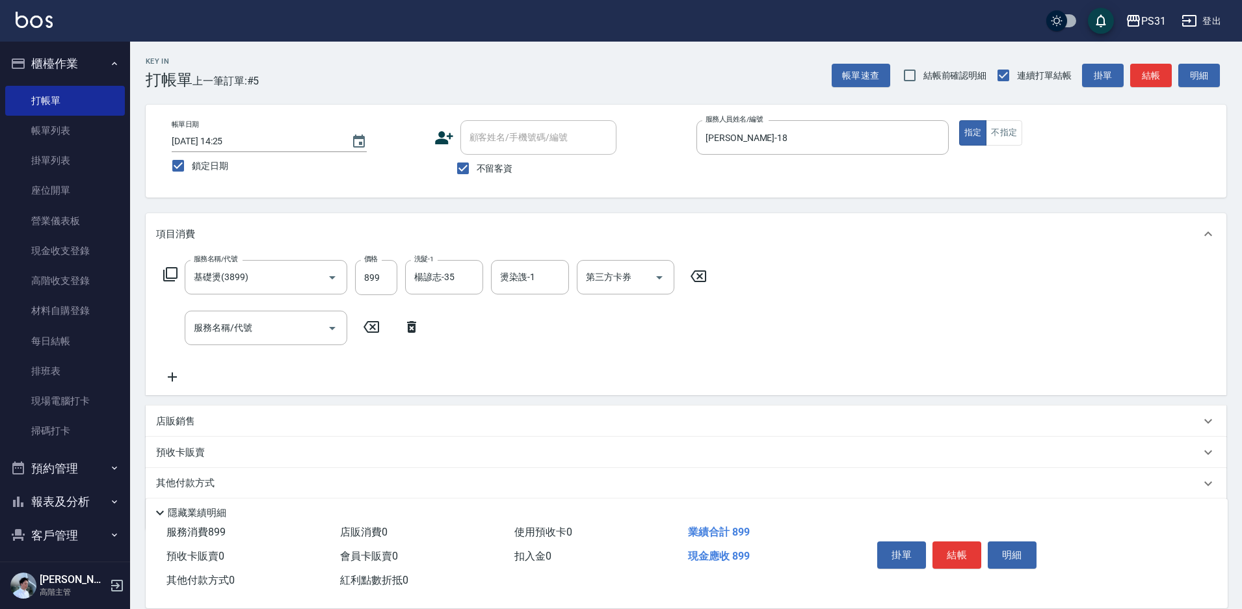
click at [186, 421] on p "店販銷售" at bounding box center [175, 422] width 39 height 14
type input "Rita-18"
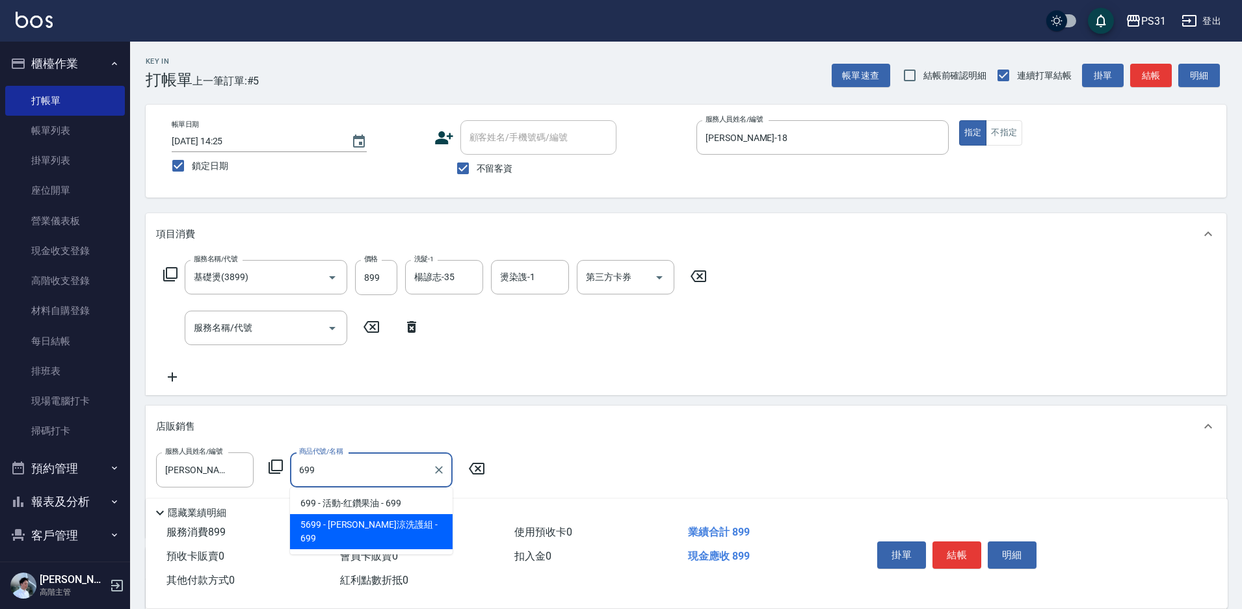
type input "水水沁涼洗護組"
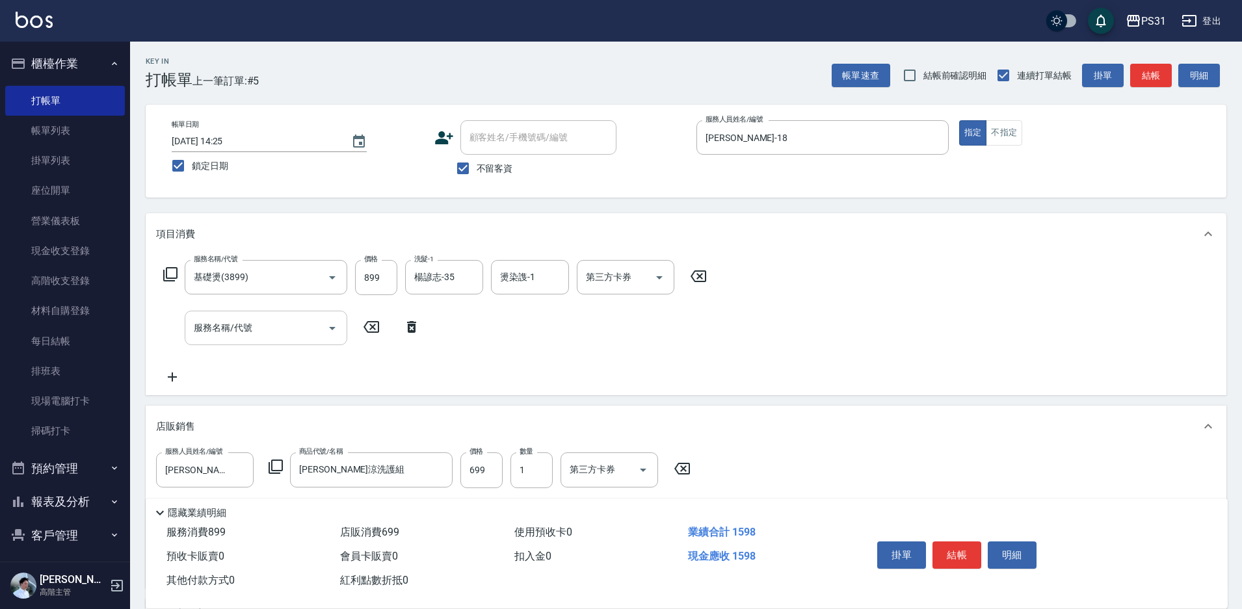
click at [308, 331] on input "服務名稱/代號" at bounding box center [256, 328] width 131 height 23
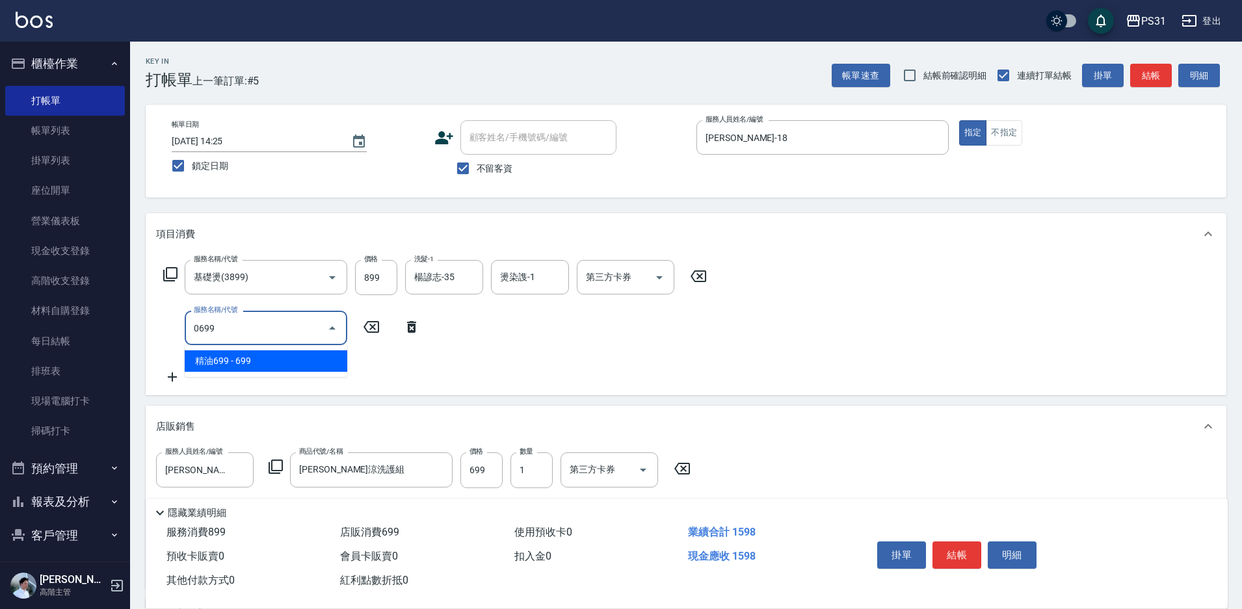
type input "精油699(0699)"
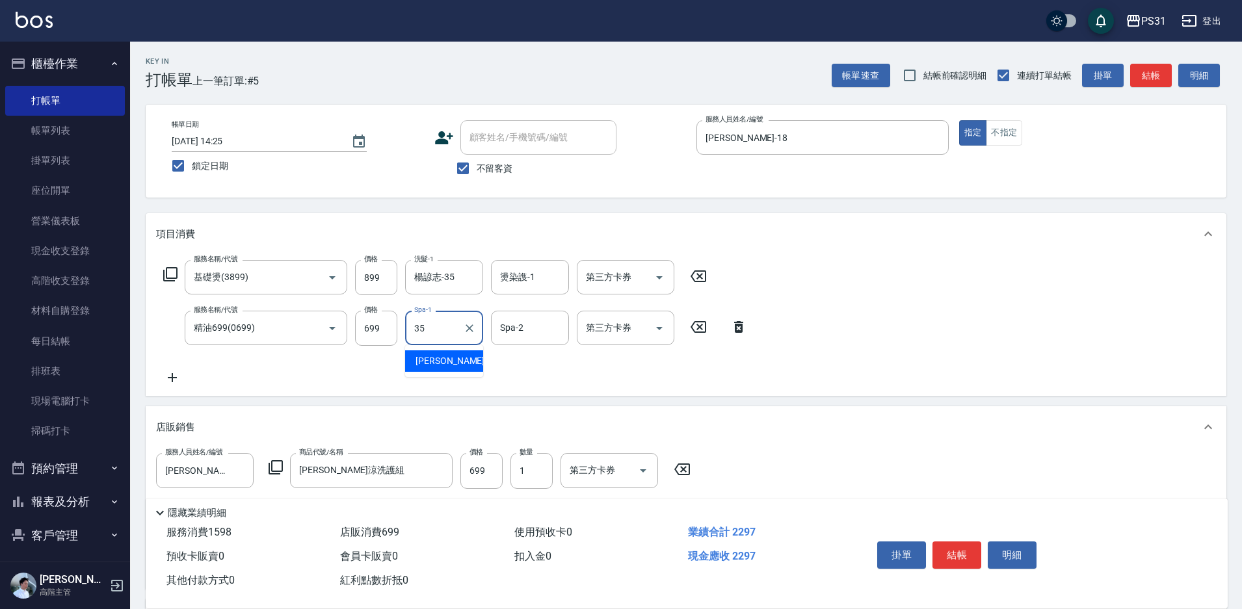
type input "楊諺志-35"
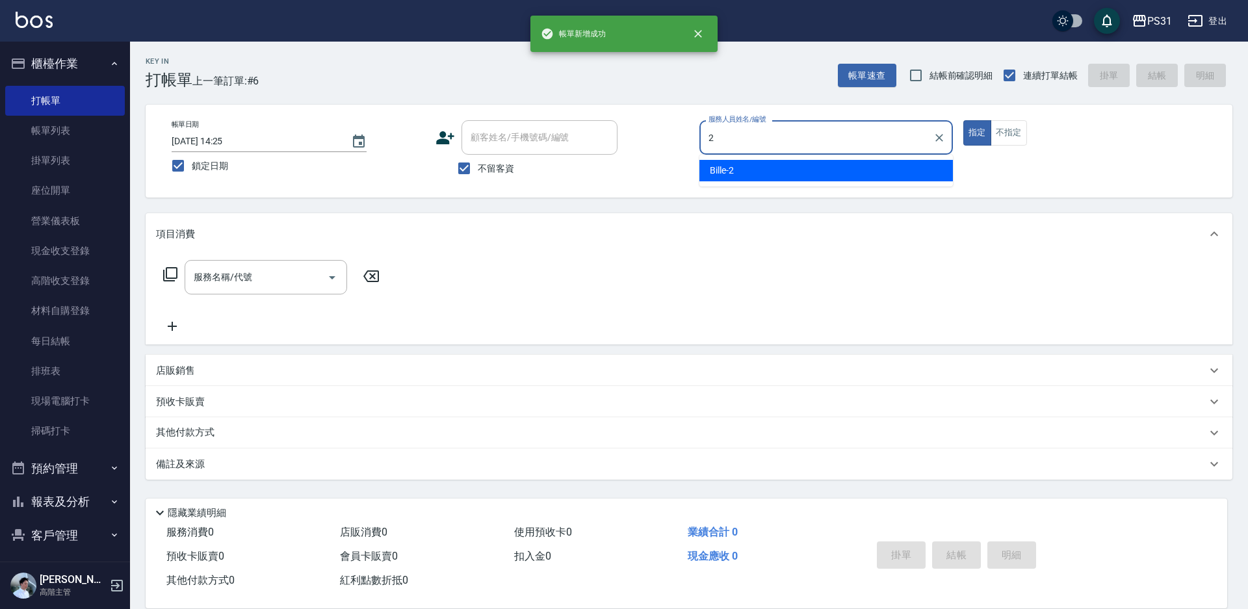
type input "Bille-2"
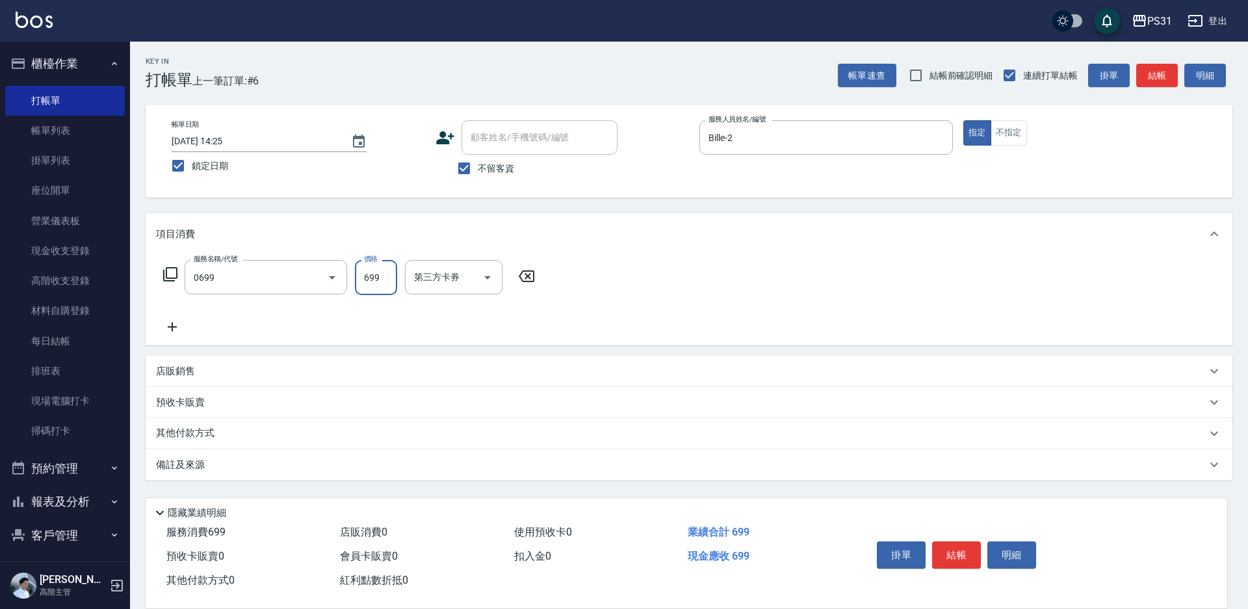
type input "精油699(0699)"
type input "羊羊-23"
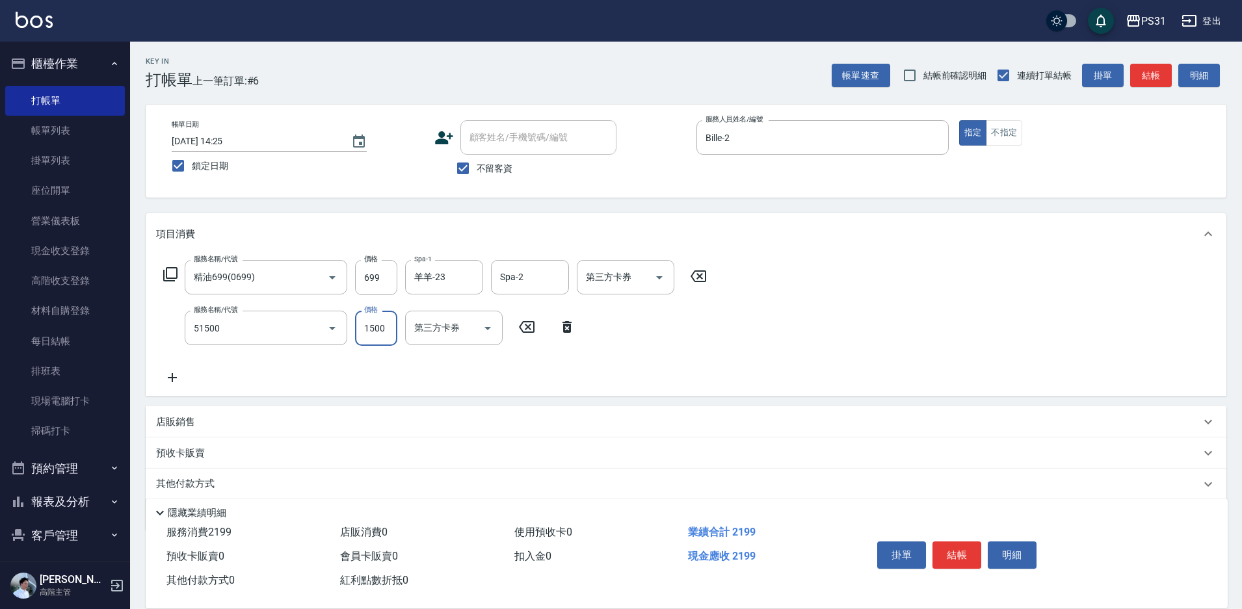
type input "鉑金護髮(51500)"
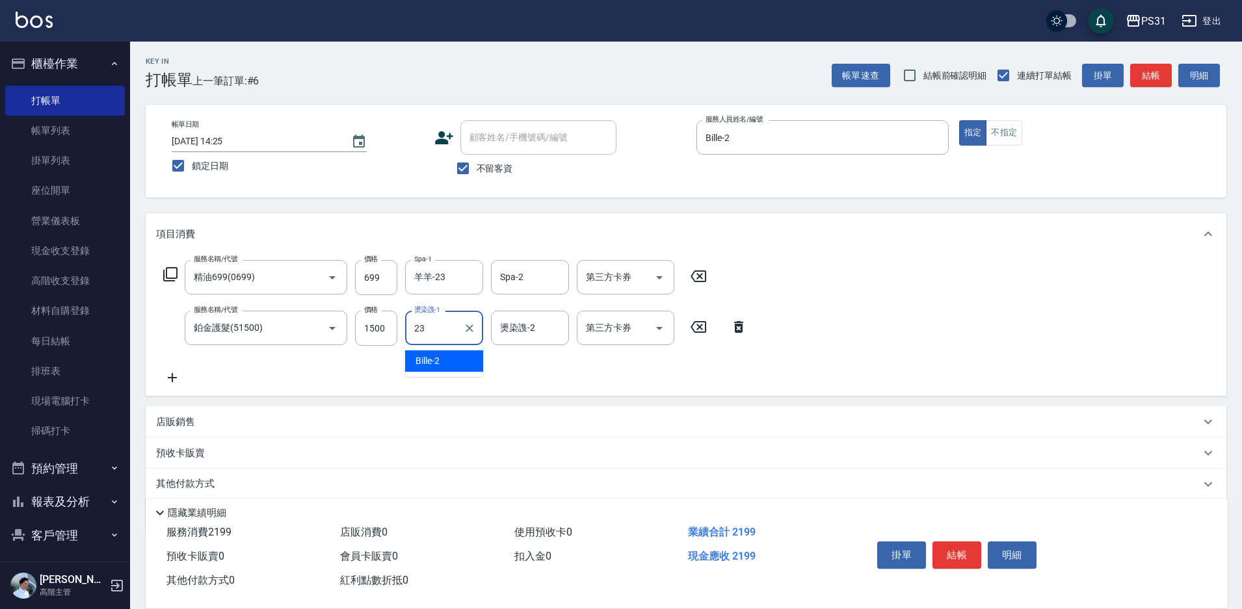
type input "羊羊-23"
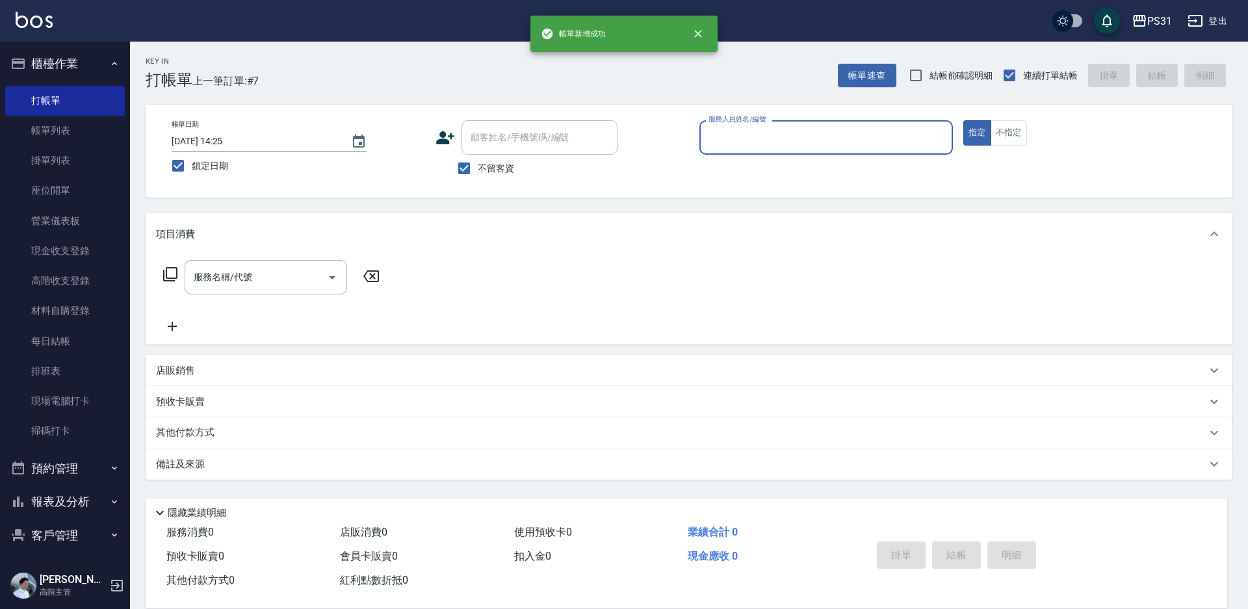
type input "8"
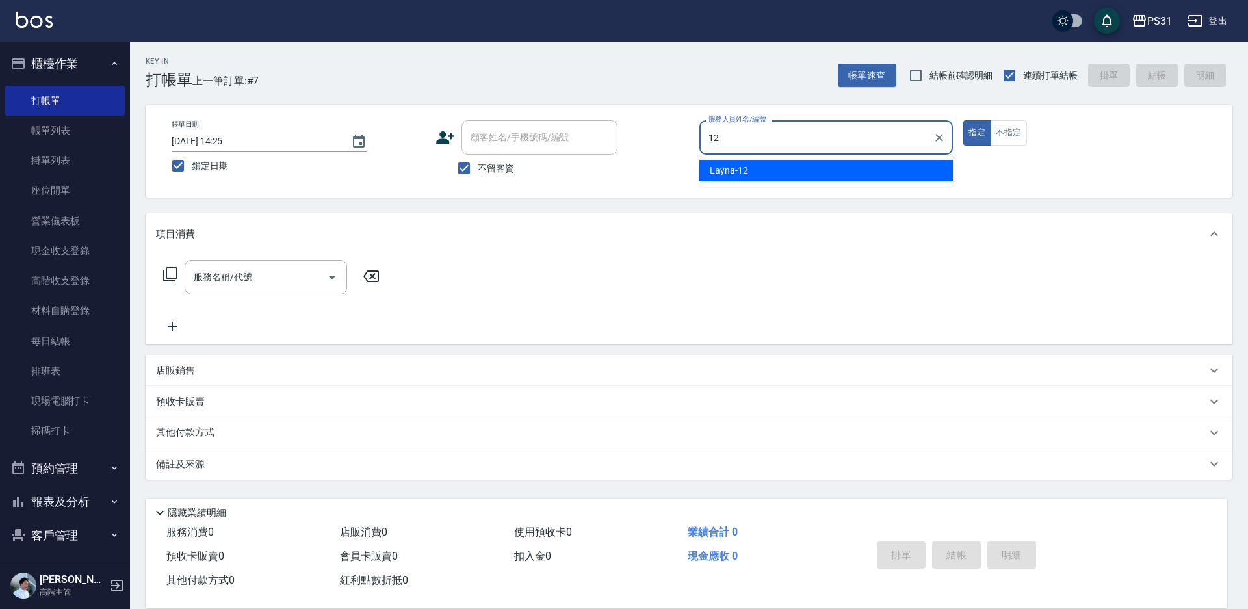
type input "Layna-12"
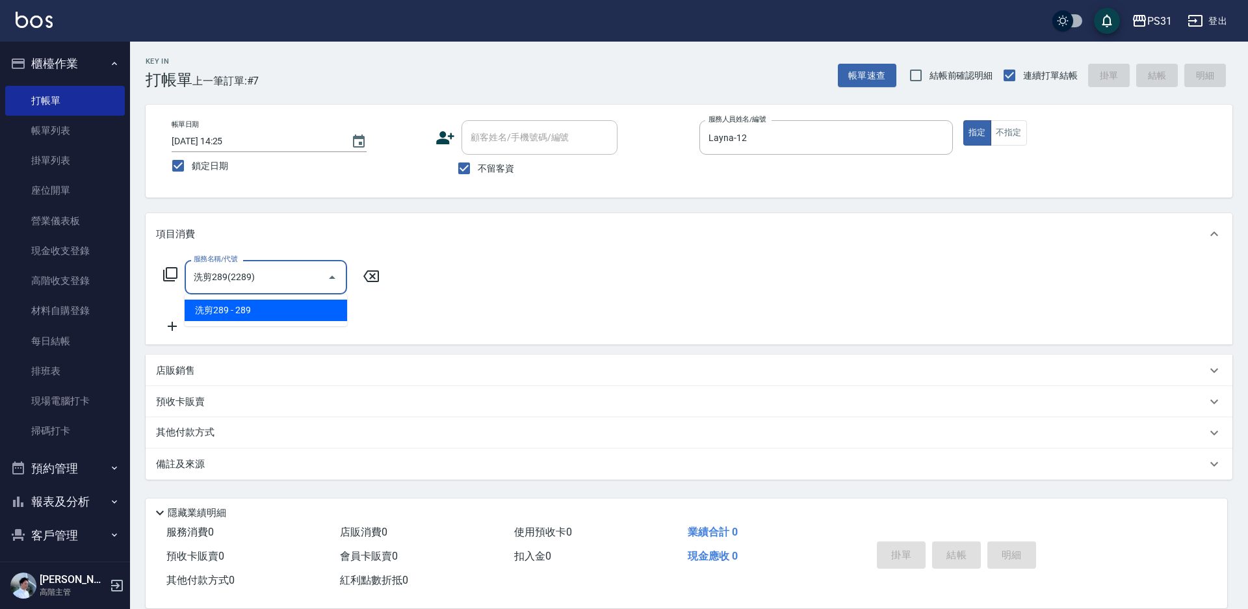
type input "洗剪289(2289)"
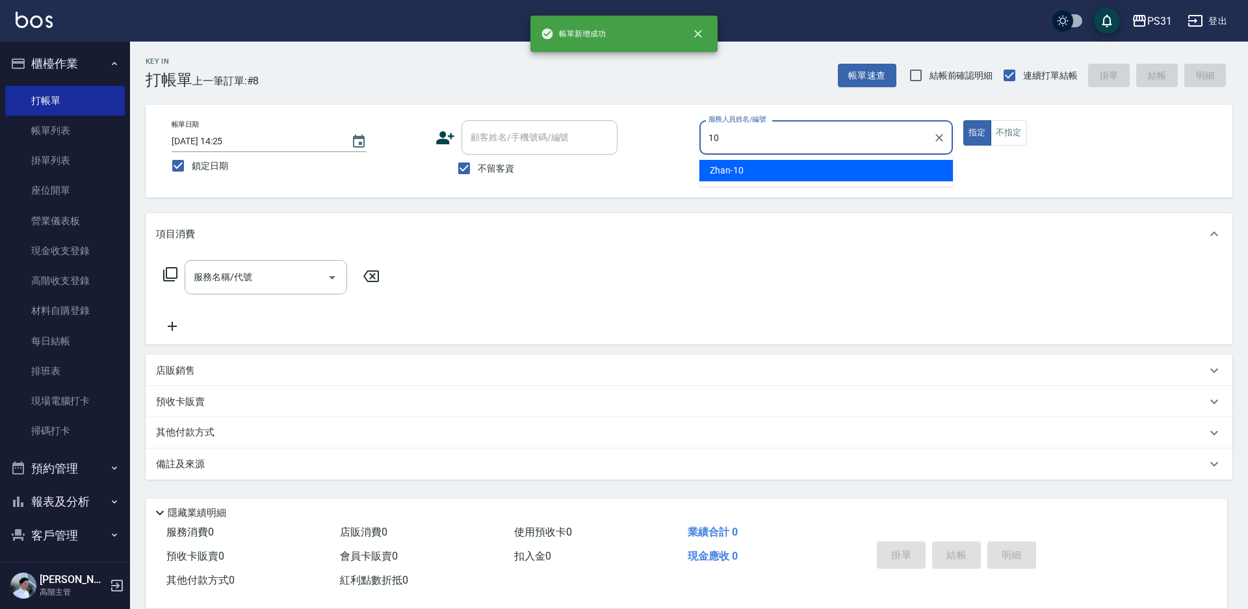
type input "Zhan-10"
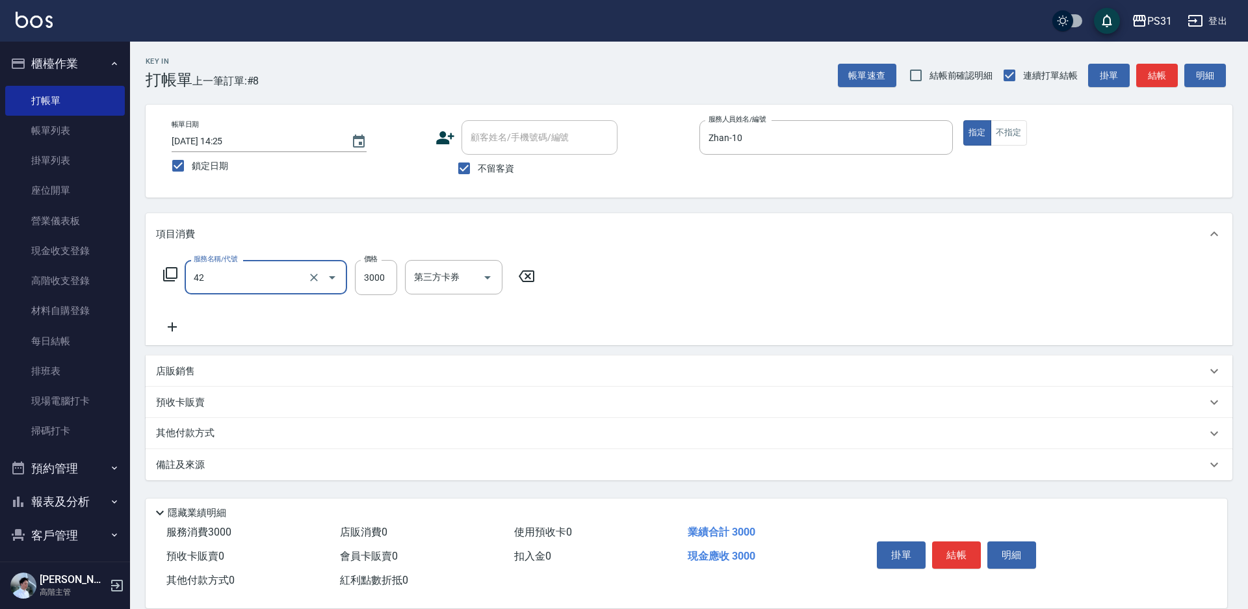
type input "染髮B餐(42)"
type input "2599"
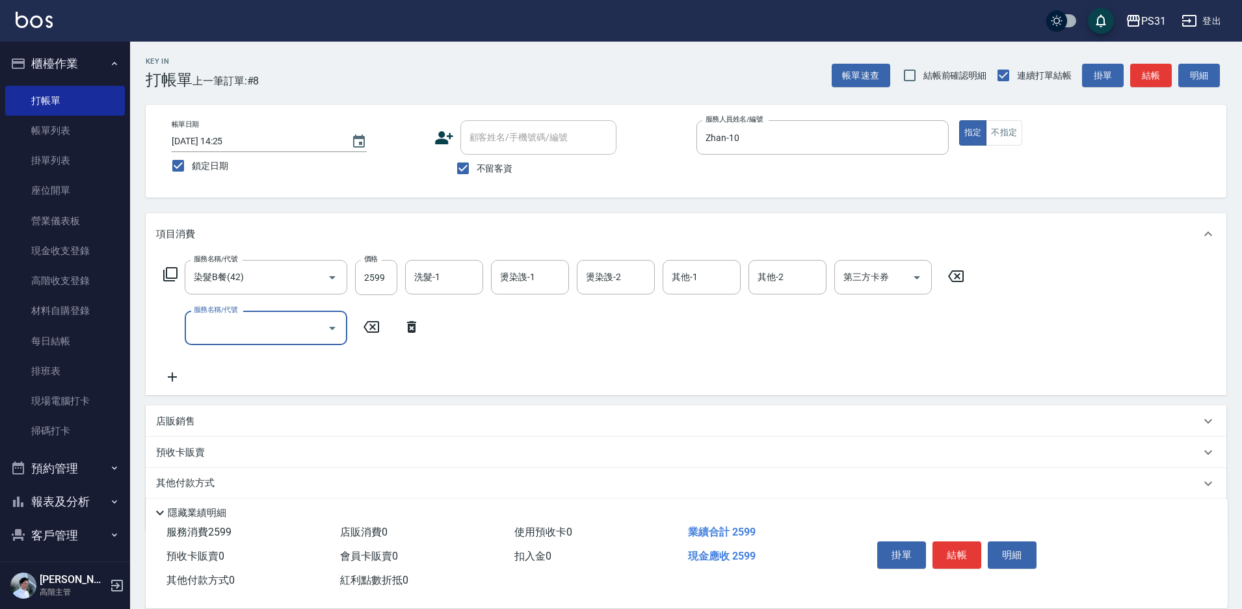
click at [186, 421] on p "店販銷售" at bounding box center [175, 422] width 39 height 14
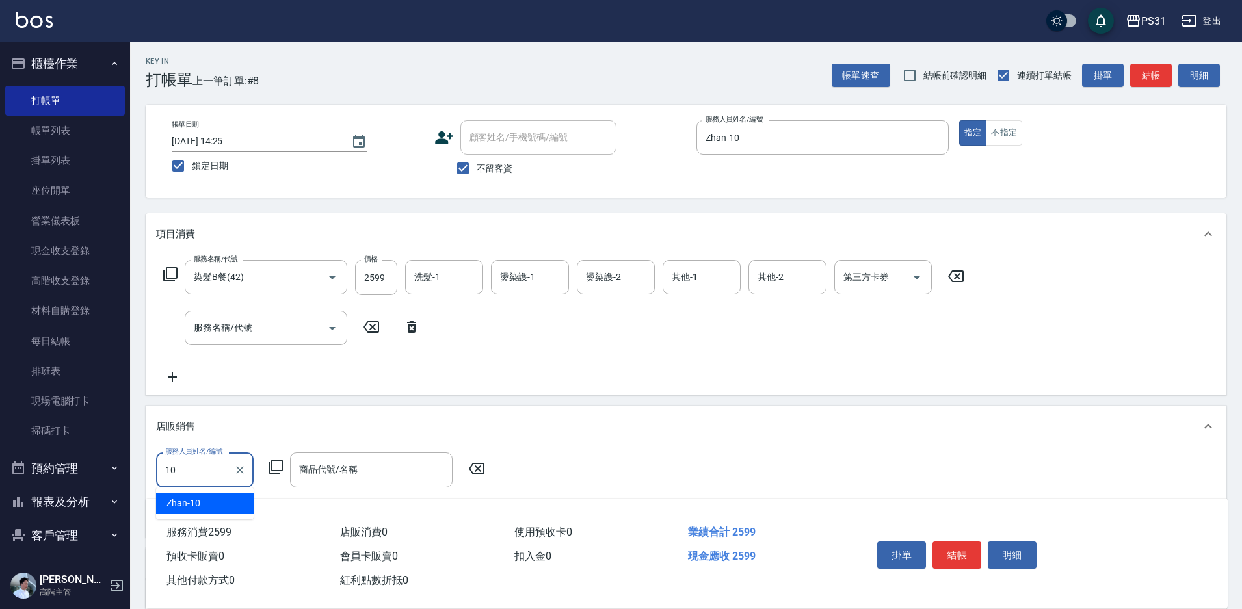
type input "Zhan-10"
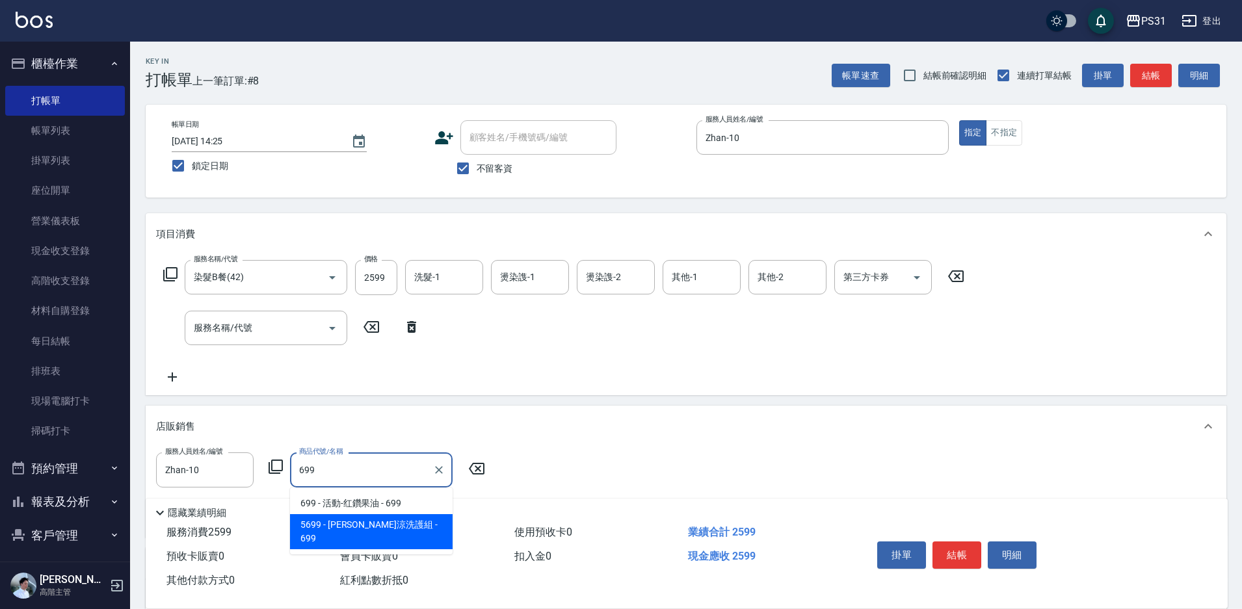
type input "水水沁涼洗護組"
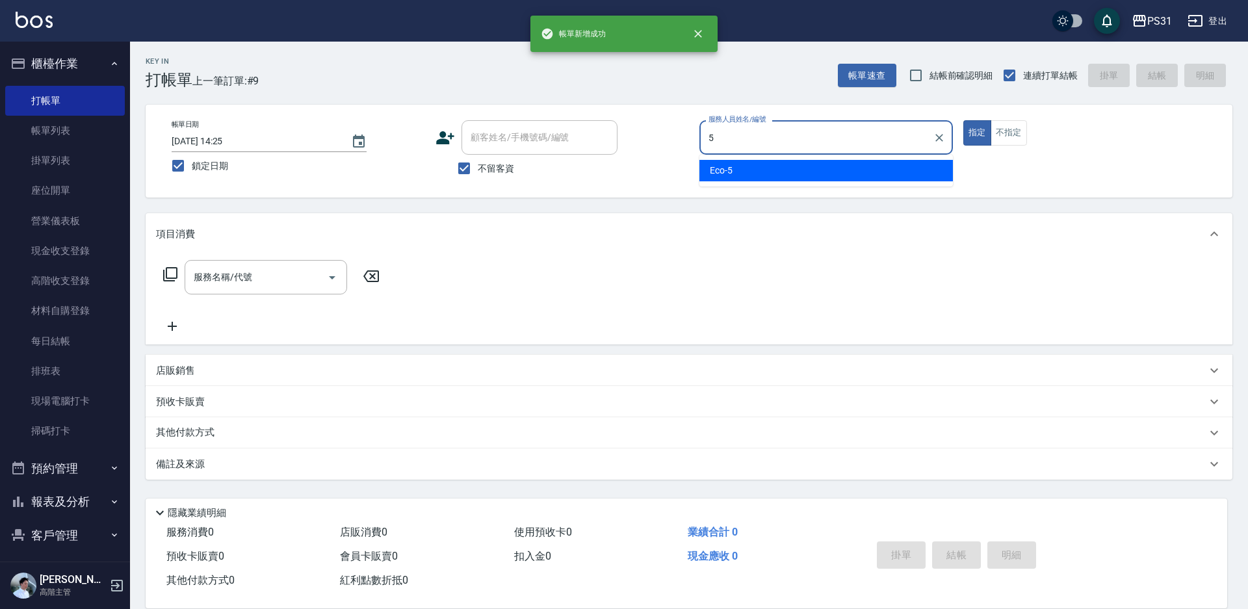
type input "Eco-5"
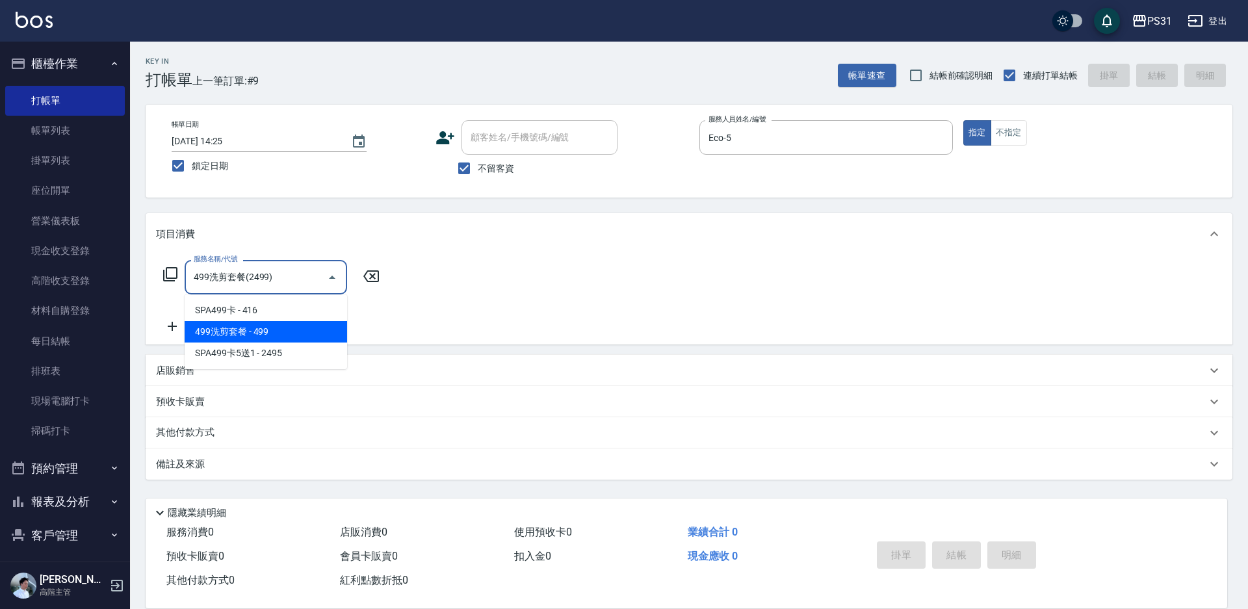
type input "499洗剪套餐(2499)"
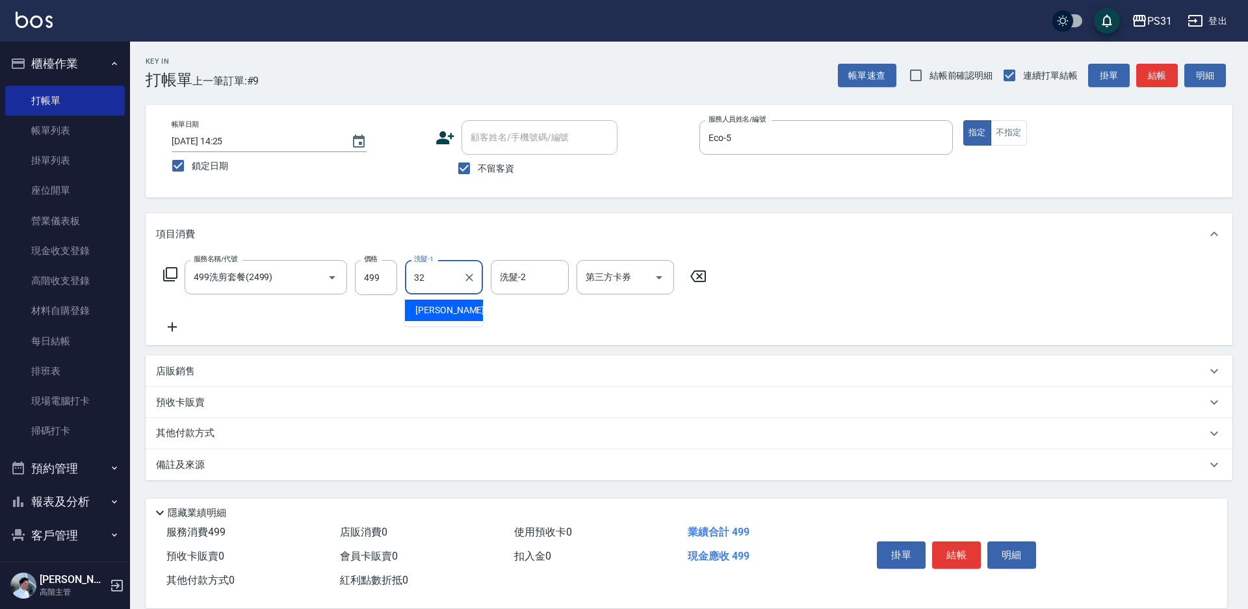
type input "陳聖軒-32"
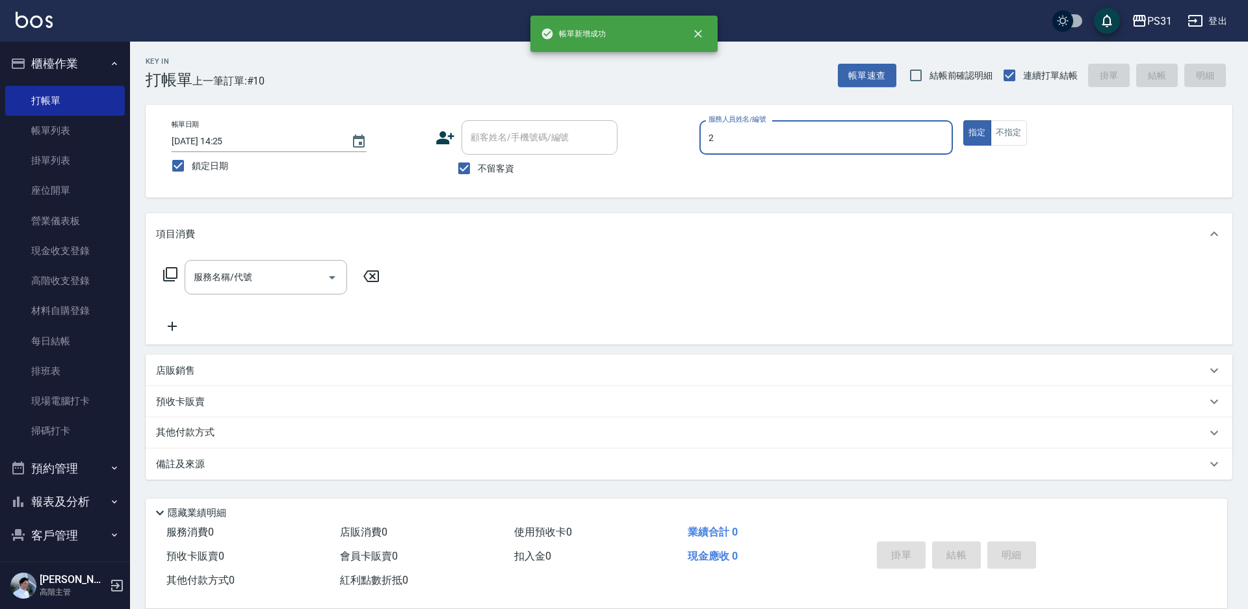
type input "Bille-2"
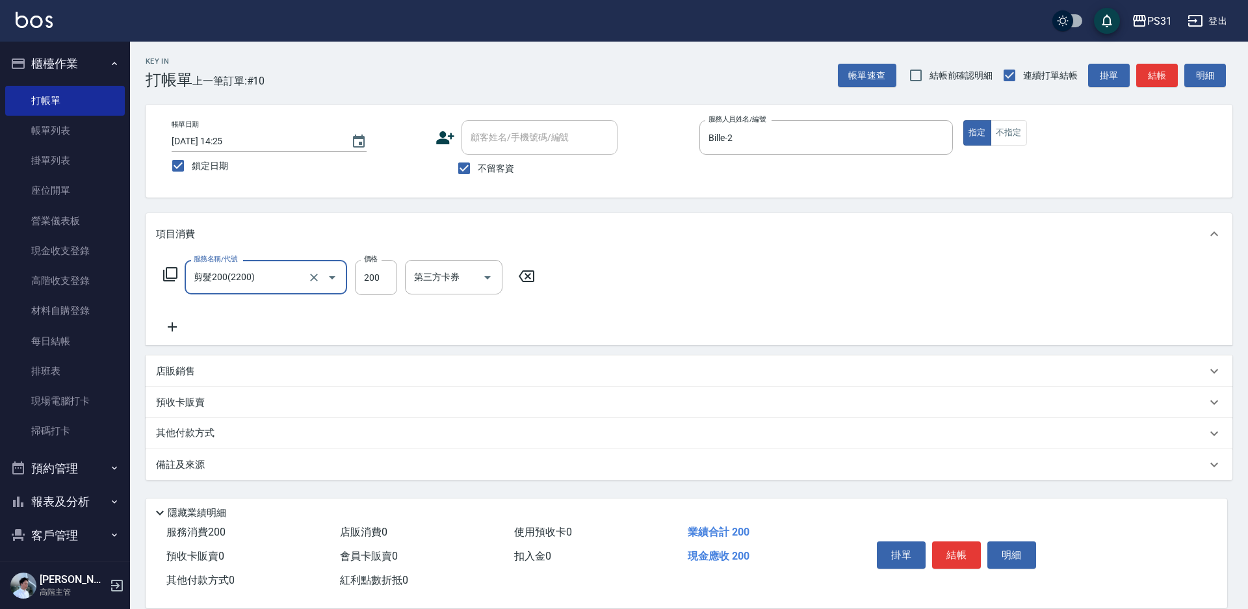
type input "剪髮200(2200)"
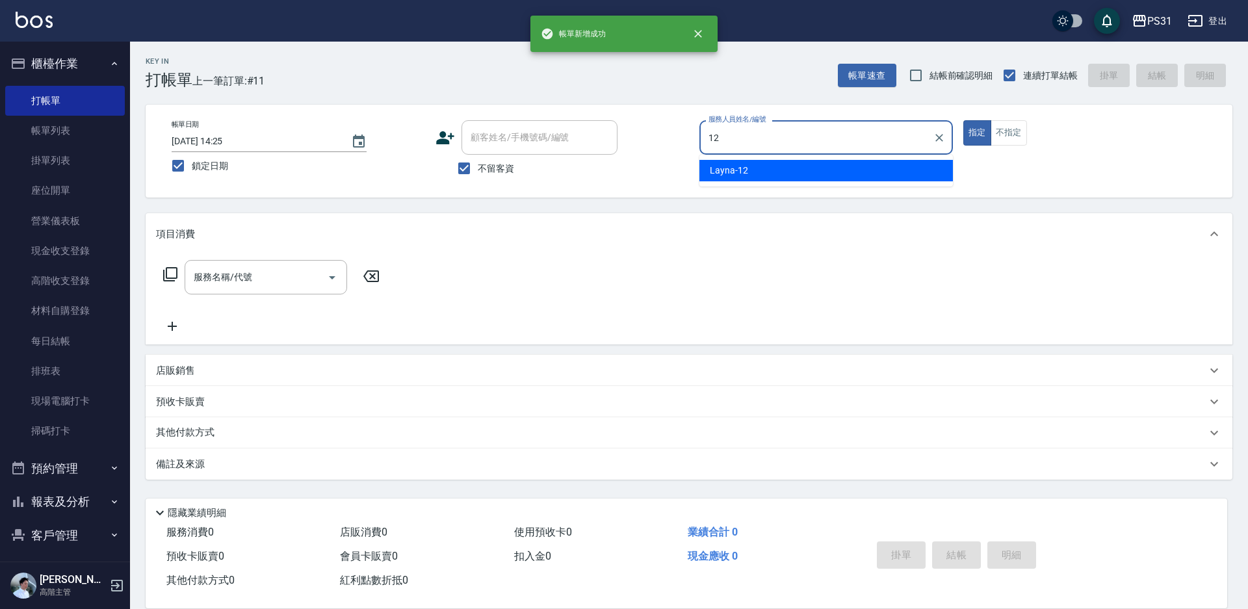
type input "Layna-12"
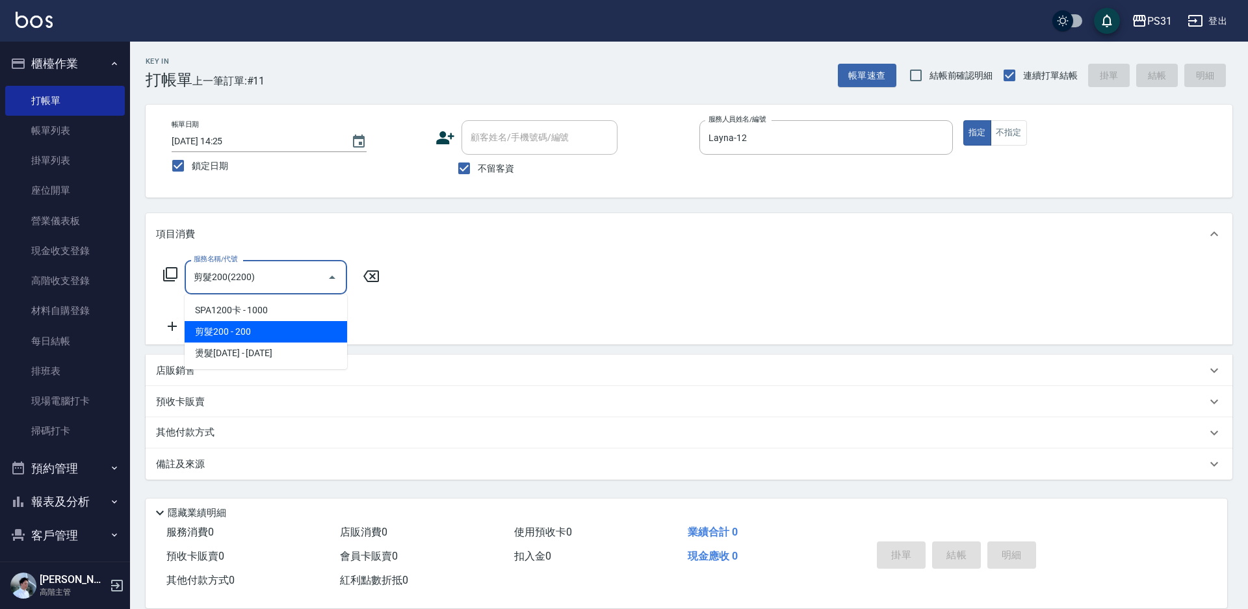
type input "剪髮200(2200)"
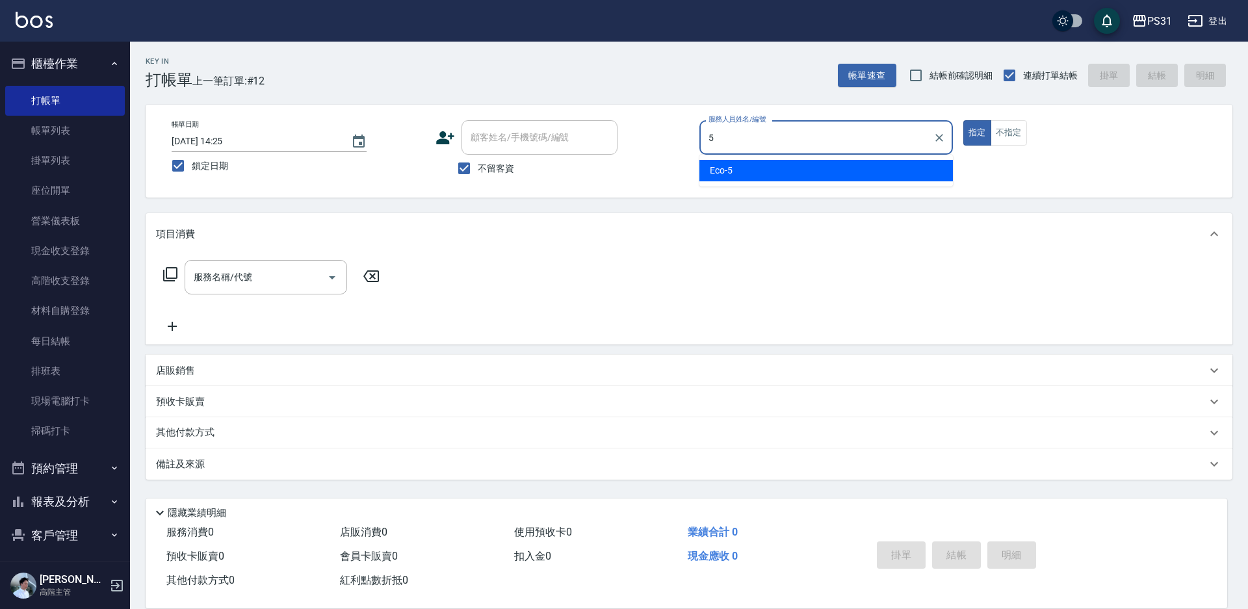
type input "Eco-5"
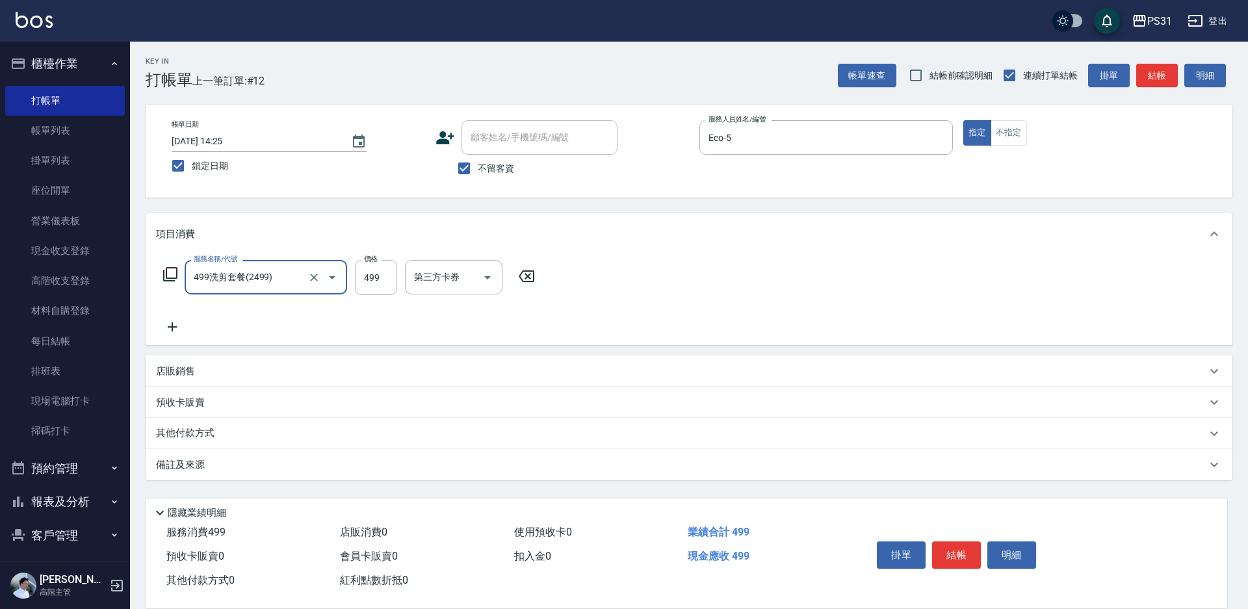
type input "499洗剪套餐(2499)"
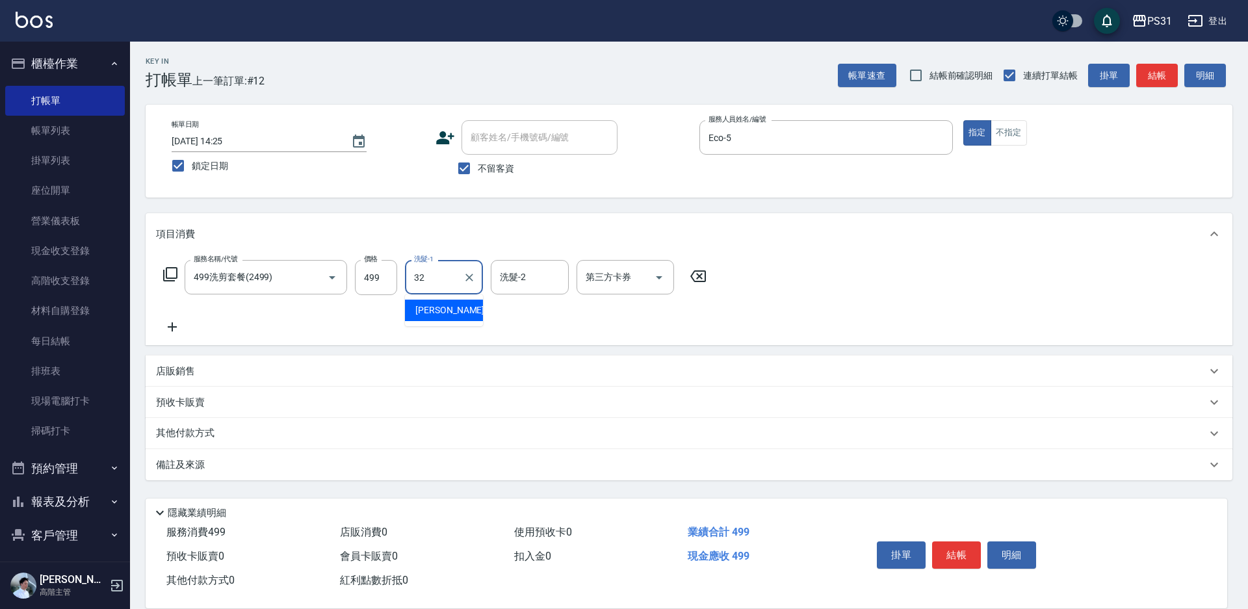
type input "陳聖軒-32"
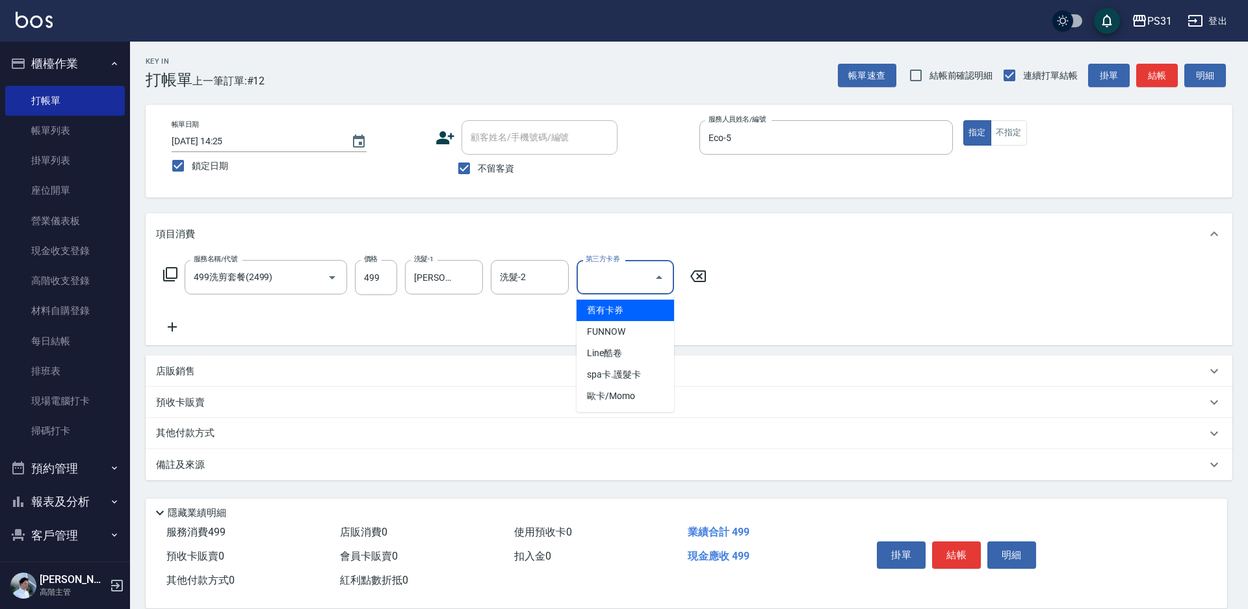
type input "舊有卡券"
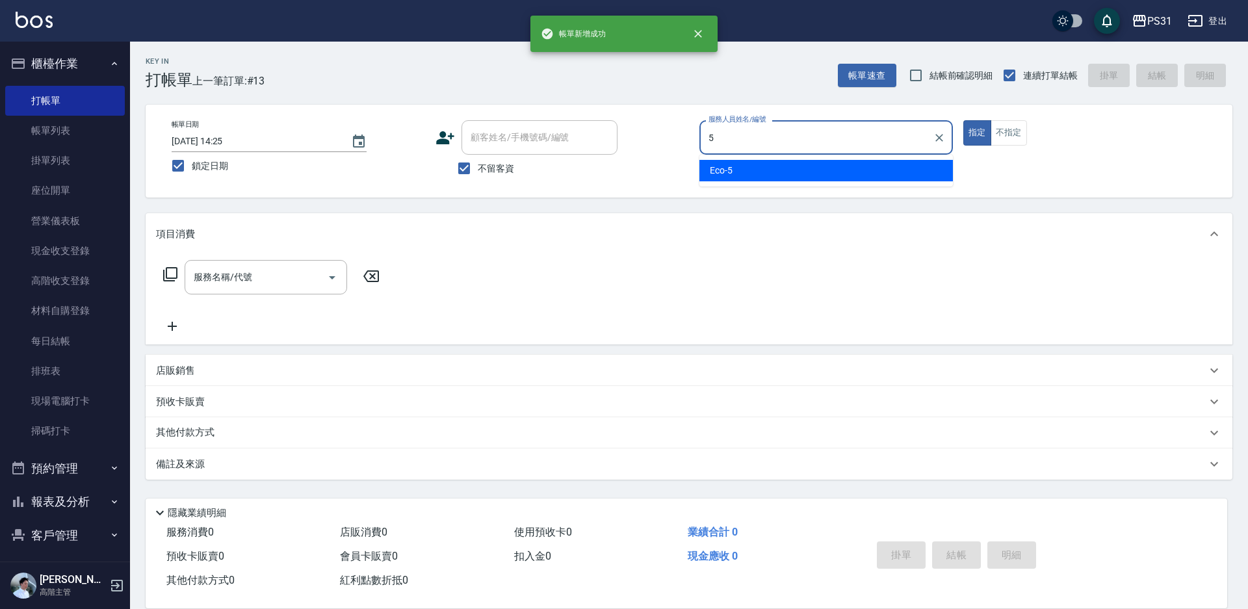
type input "Eco-5"
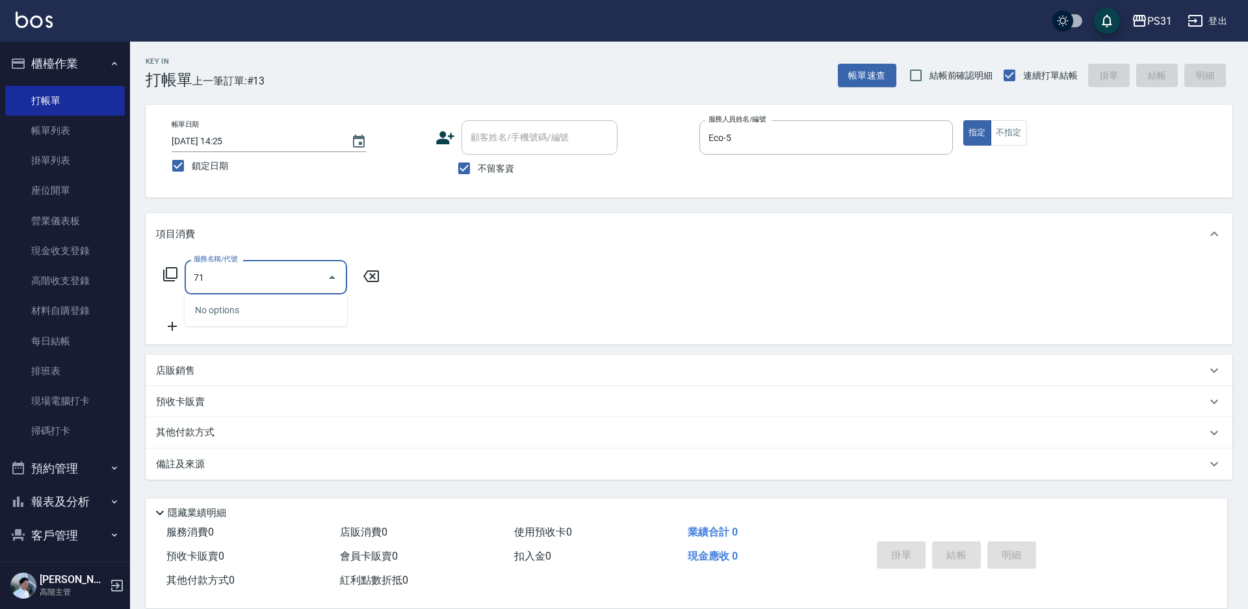
type input "7"
click at [164, 271] on icon at bounding box center [170, 274] width 14 height 14
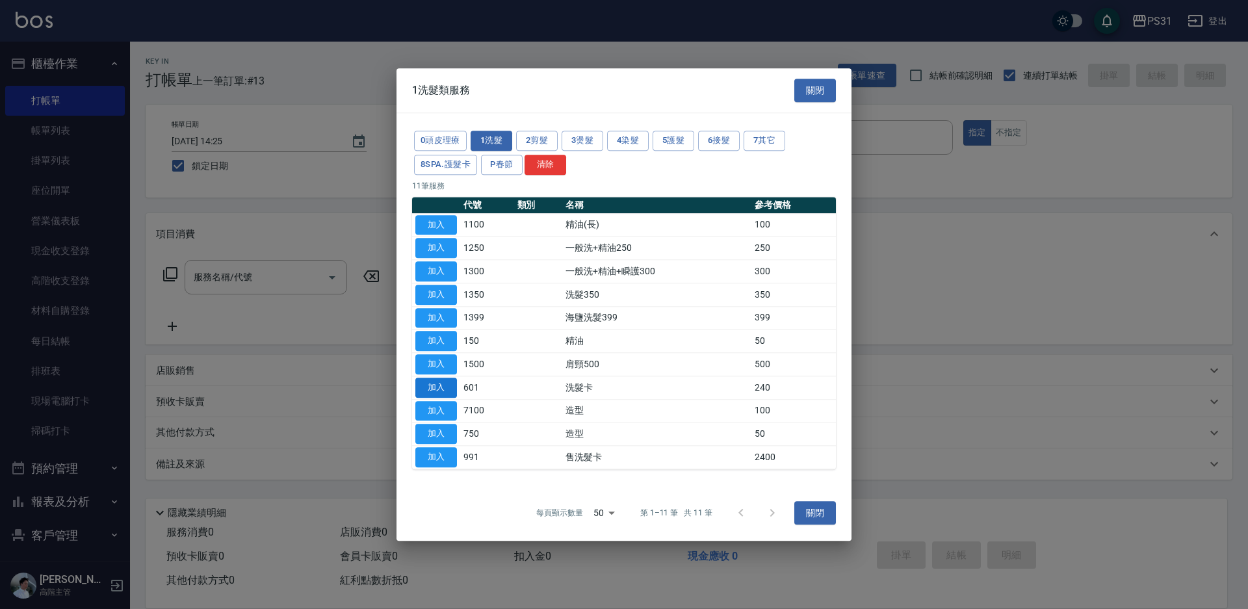
click at [436, 393] on button "加入" at bounding box center [436, 388] width 42 height 20
type input "洗髮卡(601)"
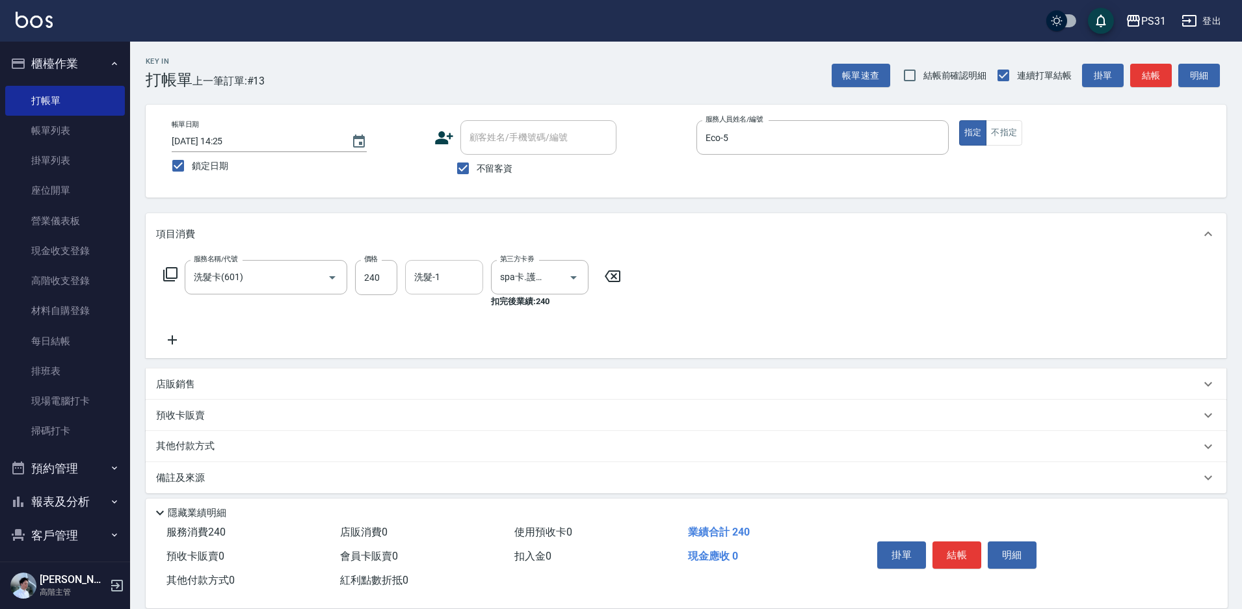
click at [435, 289] on div "洗髮-1" at bounding box center [444, 277] width 78 height 34
type input "陳聖軒-32"
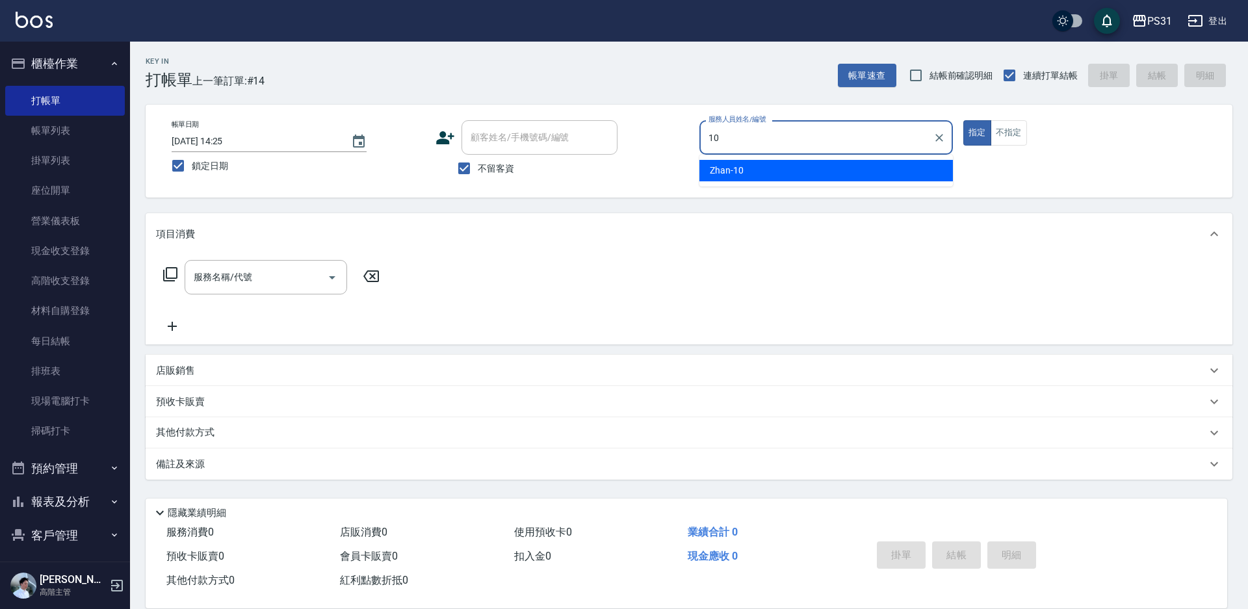
type input "Zhan-10"
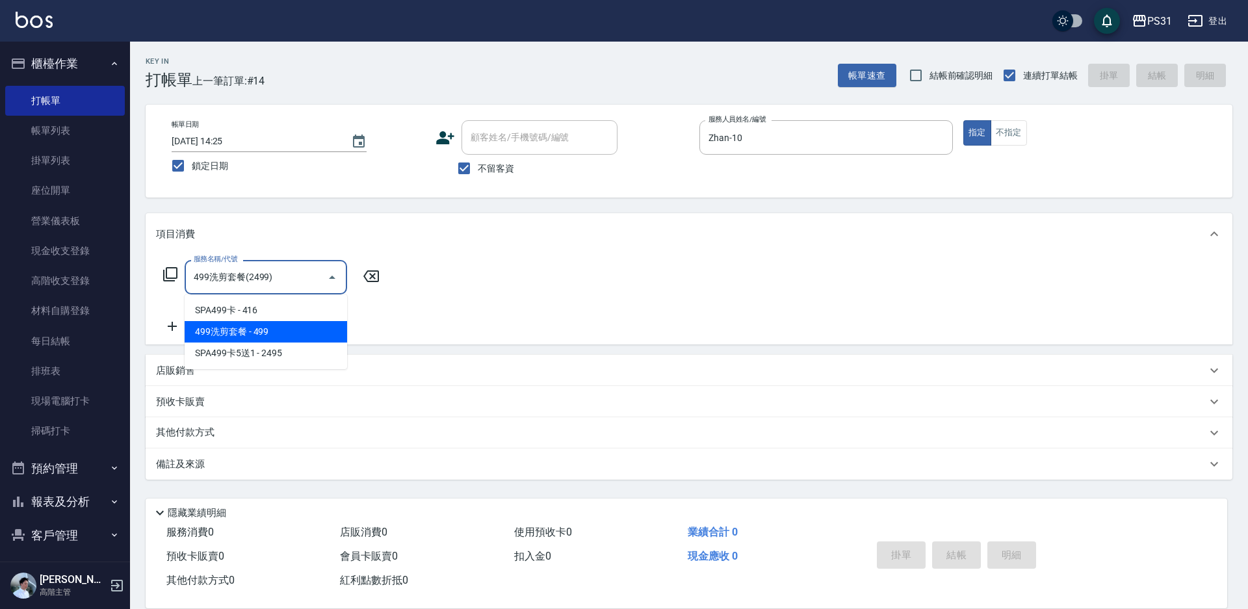
type input "499洗剪套餐(2499)"
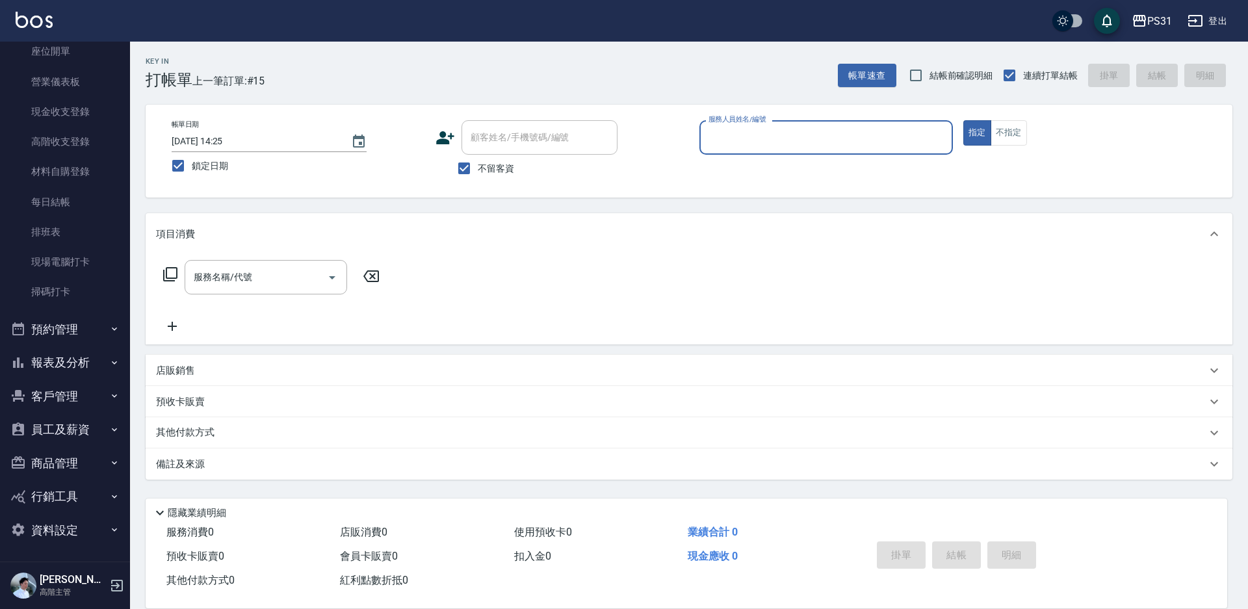
scroll to position [140, 0]
click at [73, 365] on button "報表及分析" at bounding box center [65, 362] width 120 height 34
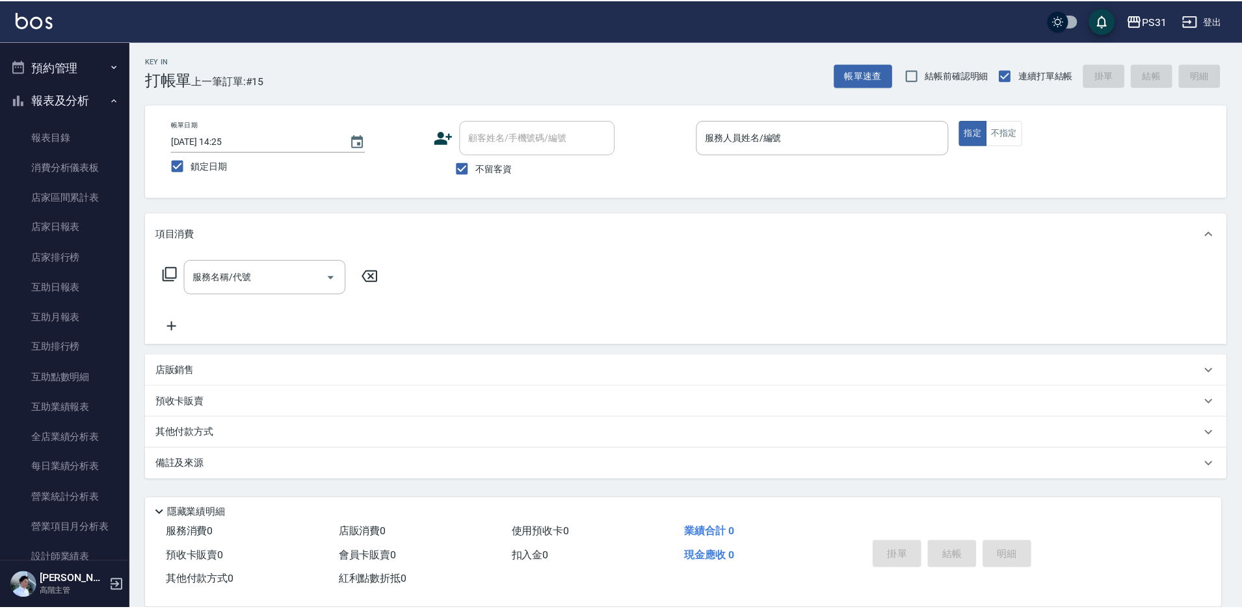
scroll to position [530, 0]
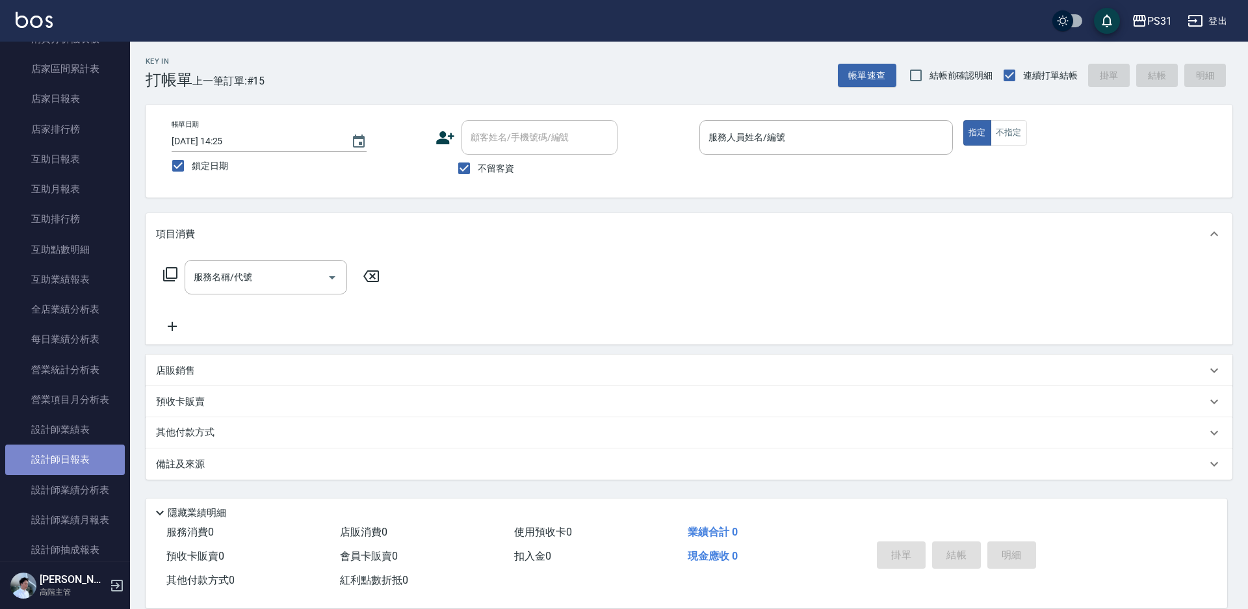
click at [91, 464] on link "設計師日報表" at bounding box center [65, 460] width 120 height 30
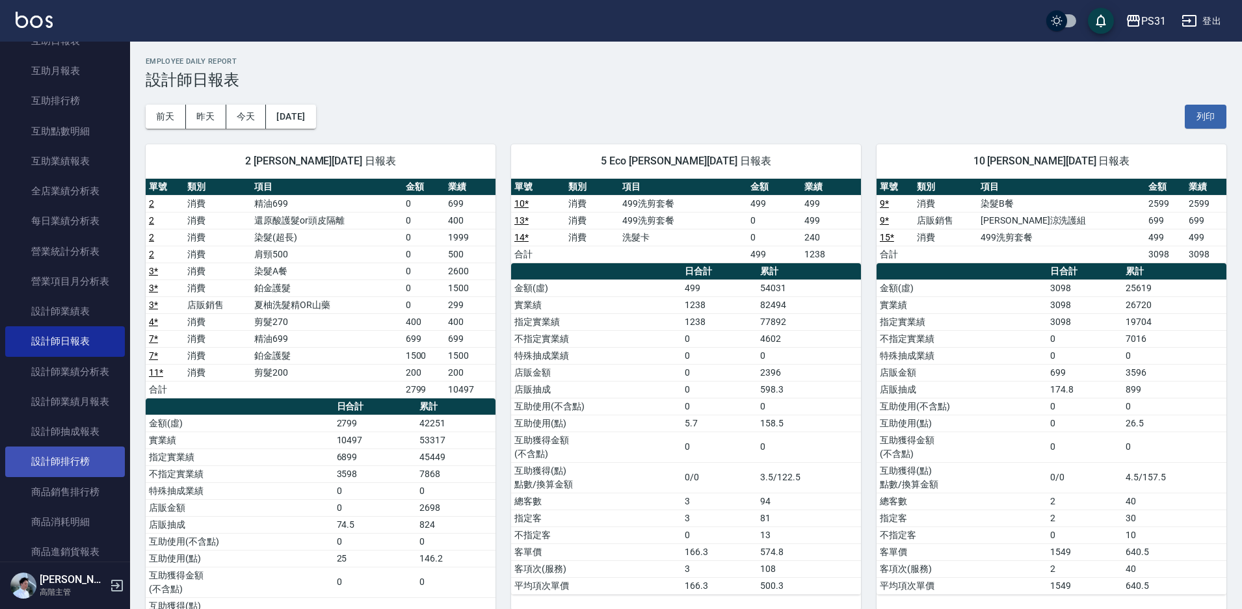
scroll to position [530, 0]
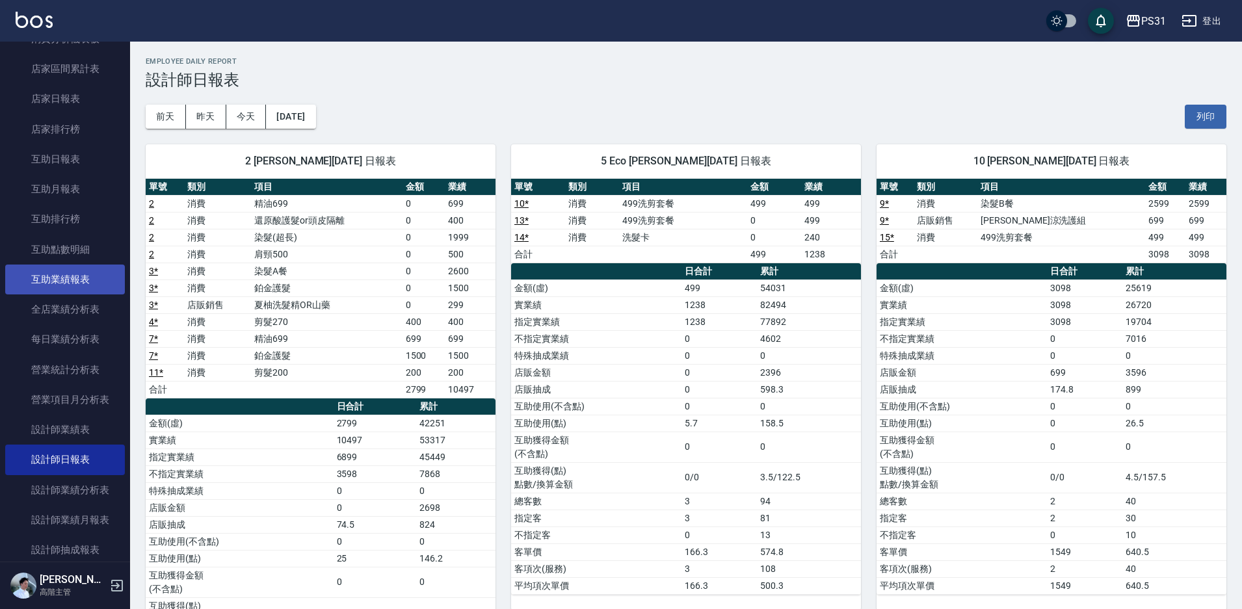
click at [86, 266] on link "互助業績報表" at bounding box center [65, 280] width 120 height 30
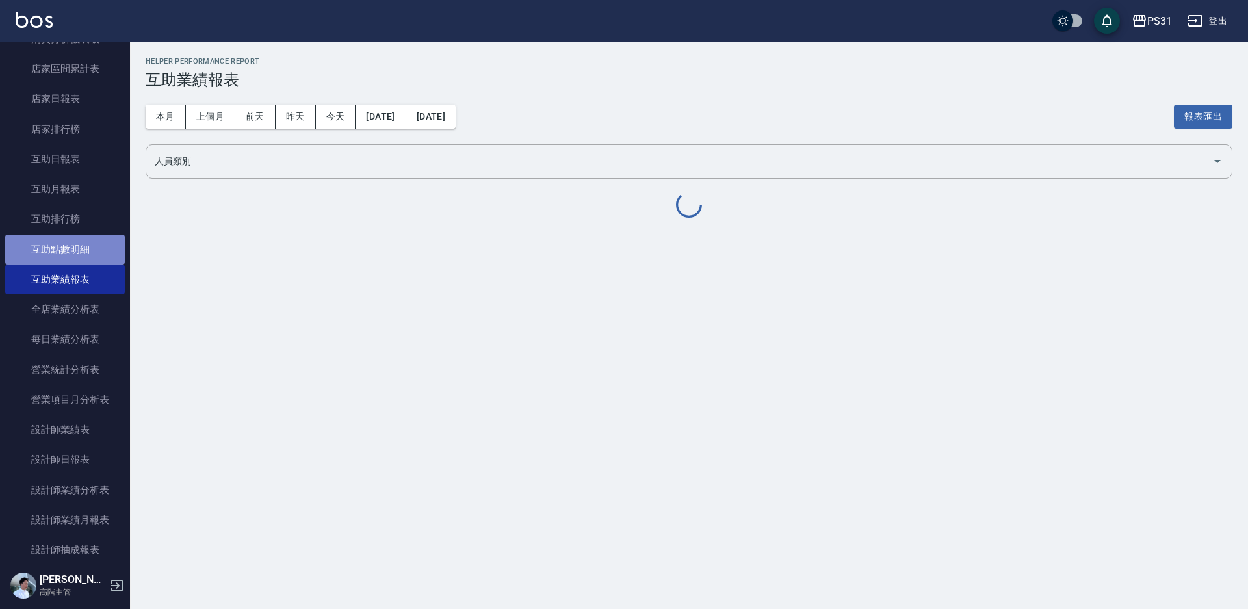
click at [86, 247] on link "互助點數明細" at bounding box center [65, 250] width 120 height 30
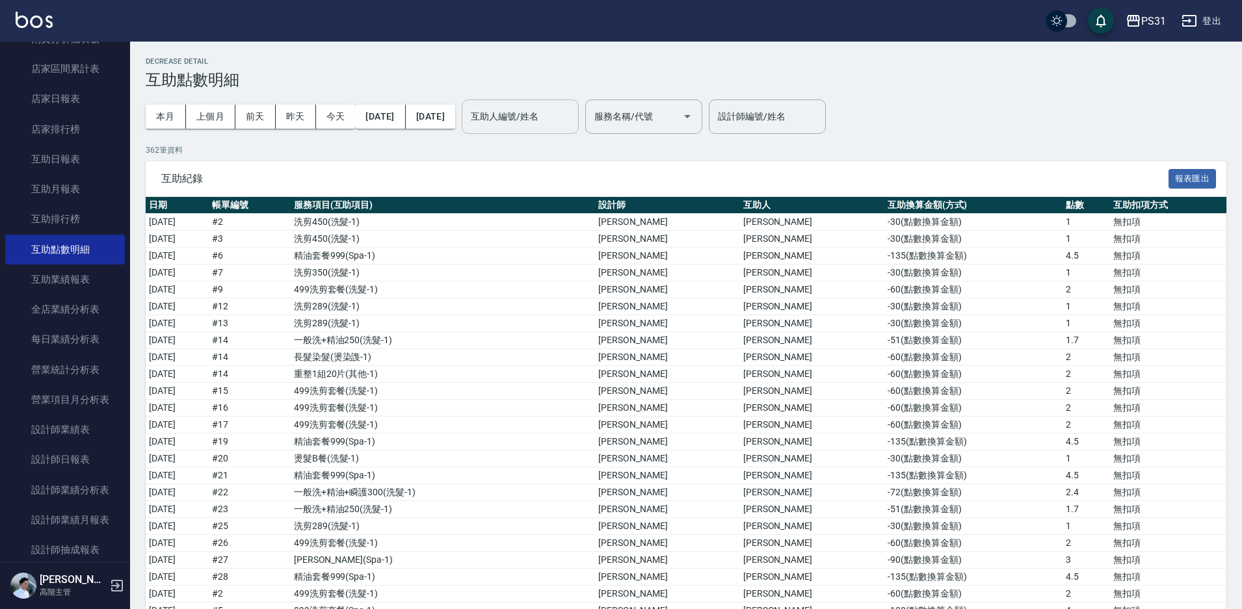
click at [573, 124] on input "互助人編號/姓名" at bounding box center [519, 116] width 105 height 23
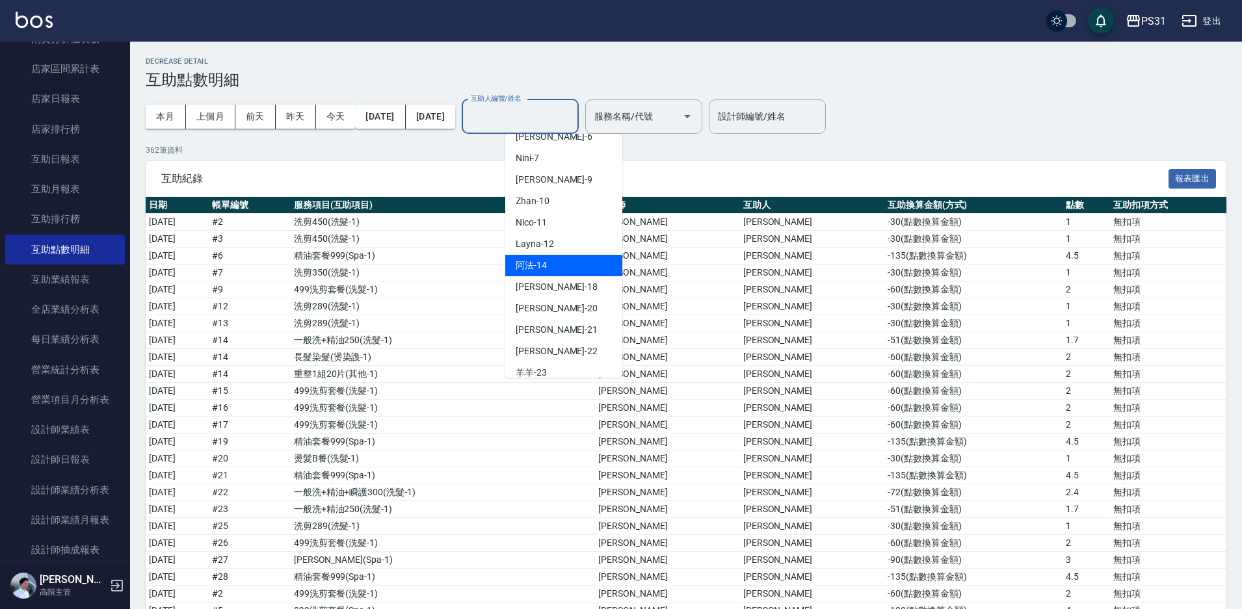
scroll to position [260, 0]
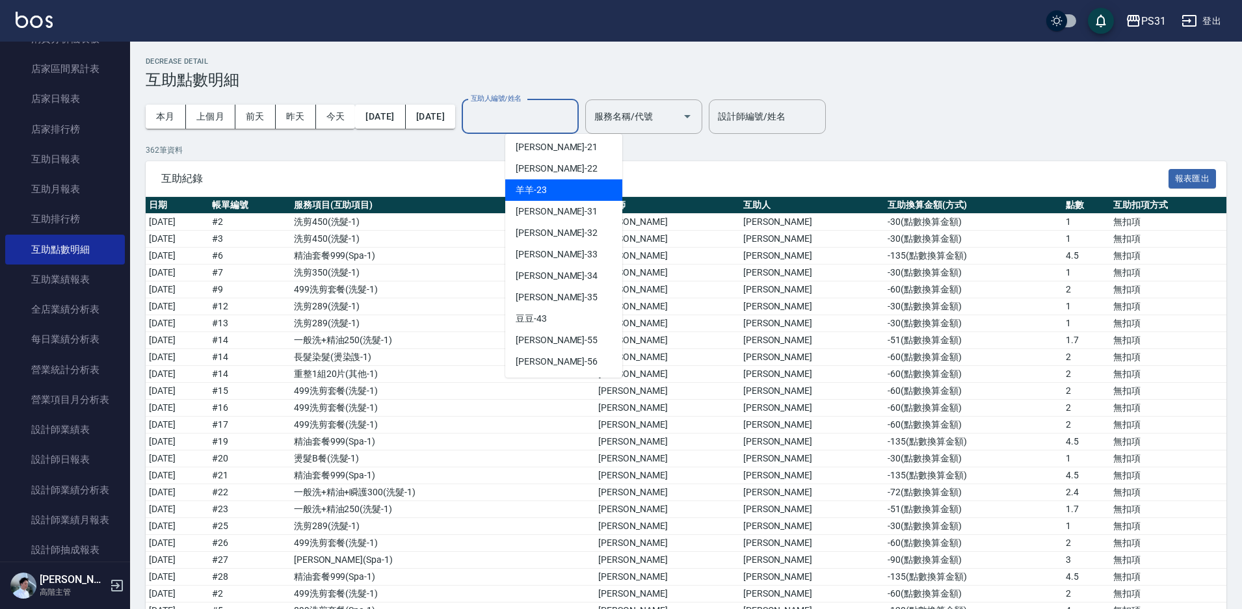
click at [563, 186] on div "羊羊 -23" at bounding box center [563, 189] width 117 height 21
type input "羊羊-23"
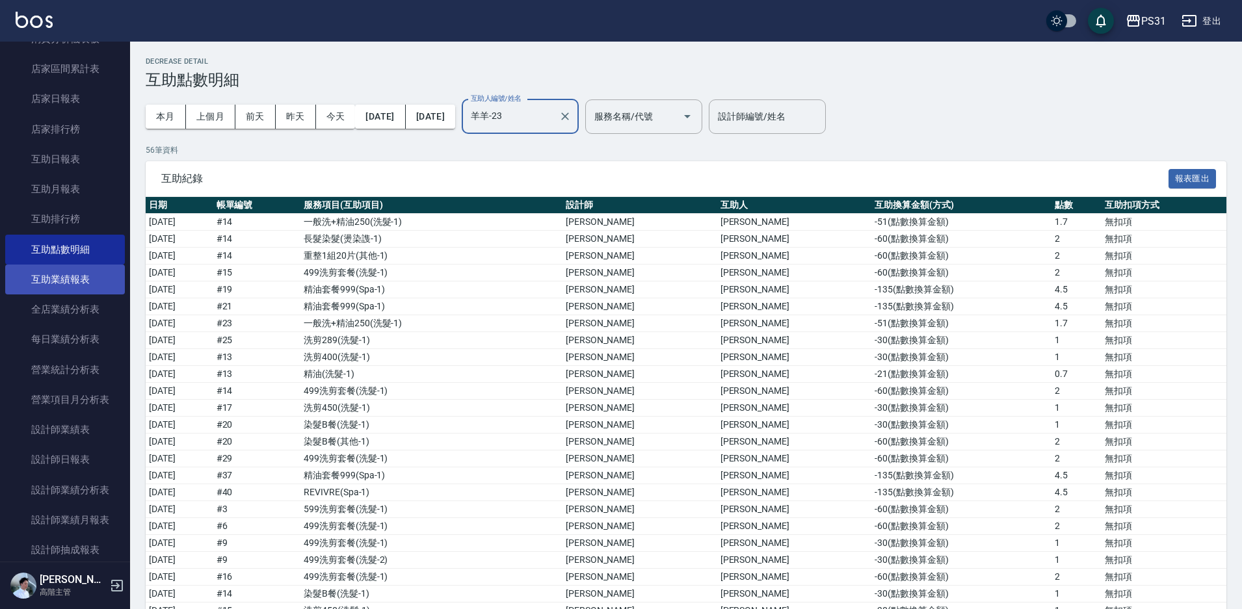
click at [83, 289] on link "互助業績報表" at bounding box center [65, 280] width 120 height 30
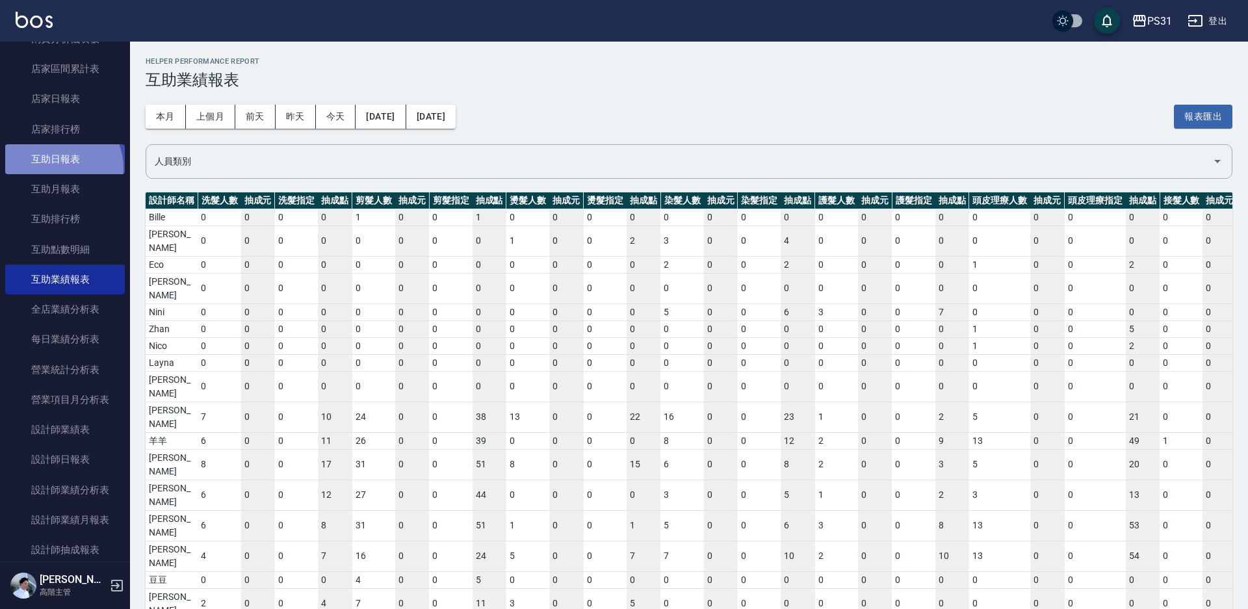
click at [54, 169] on link "互助日報表" at bounding box center [65, 159] width 120 height 30
